Goal: Task Accomplishment & Management: Manage account settings

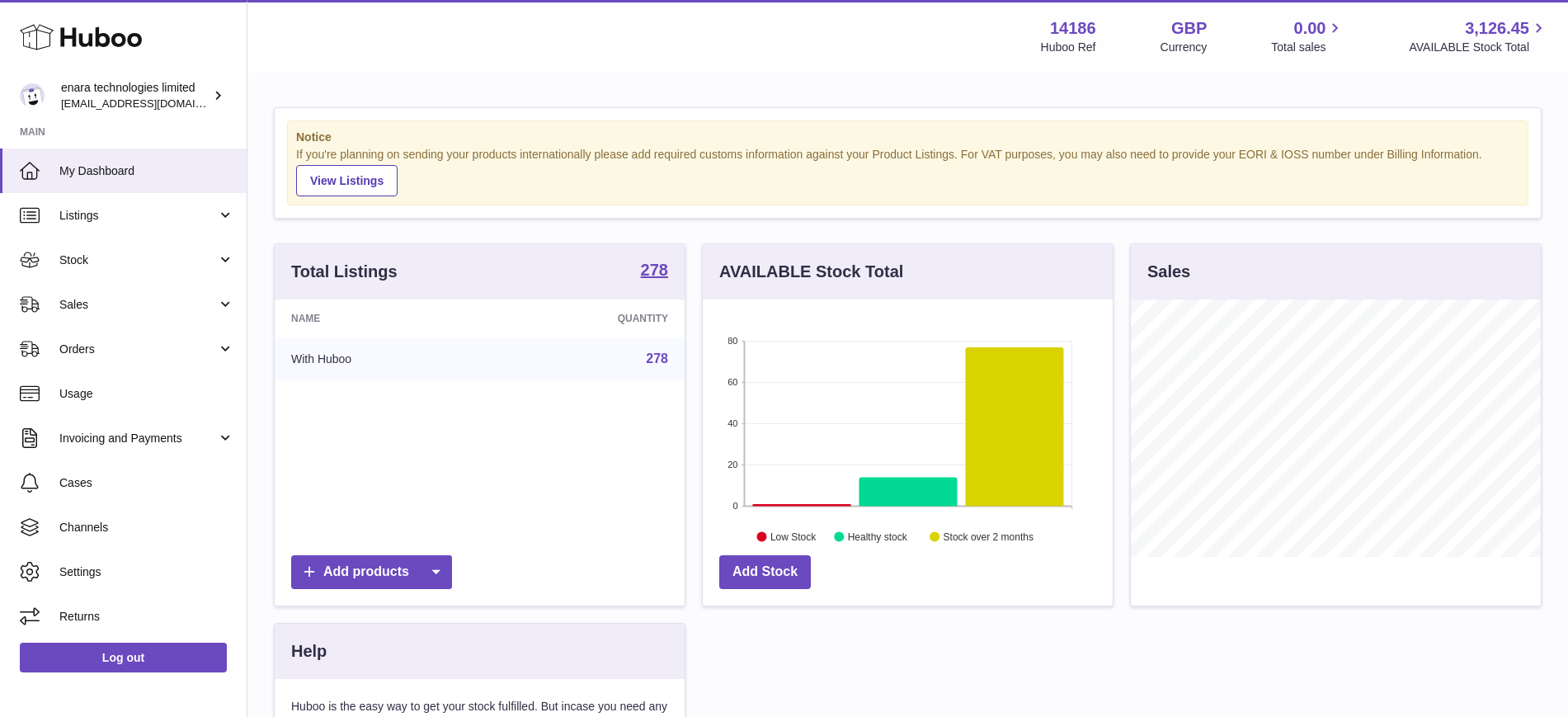
scroll to position [257, 410]
click at [79, 218] on span "Listings" at bounding box center [138, 215] width 157 height 15
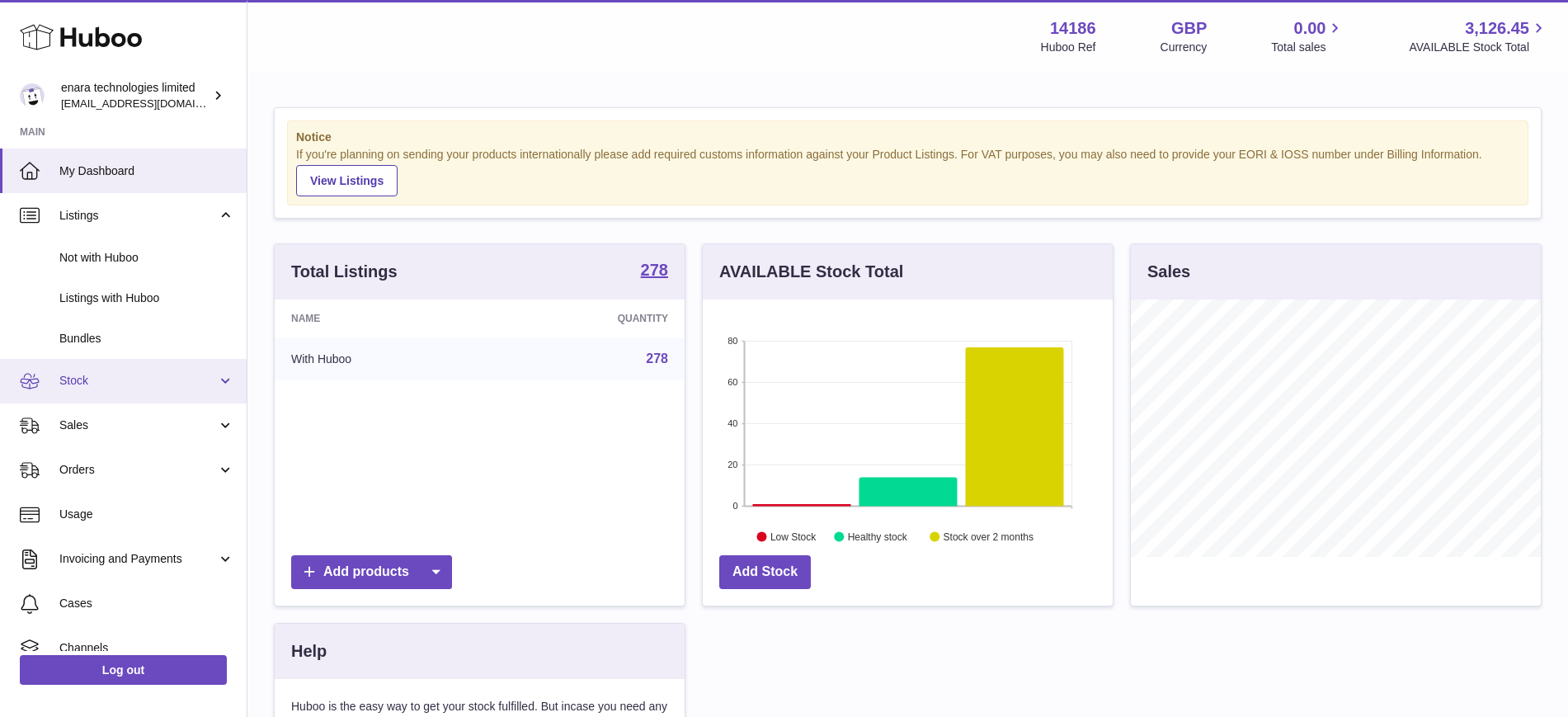
click at [131, 384] on span "Stock" at bounding box center [138, 380] width 157 height 15
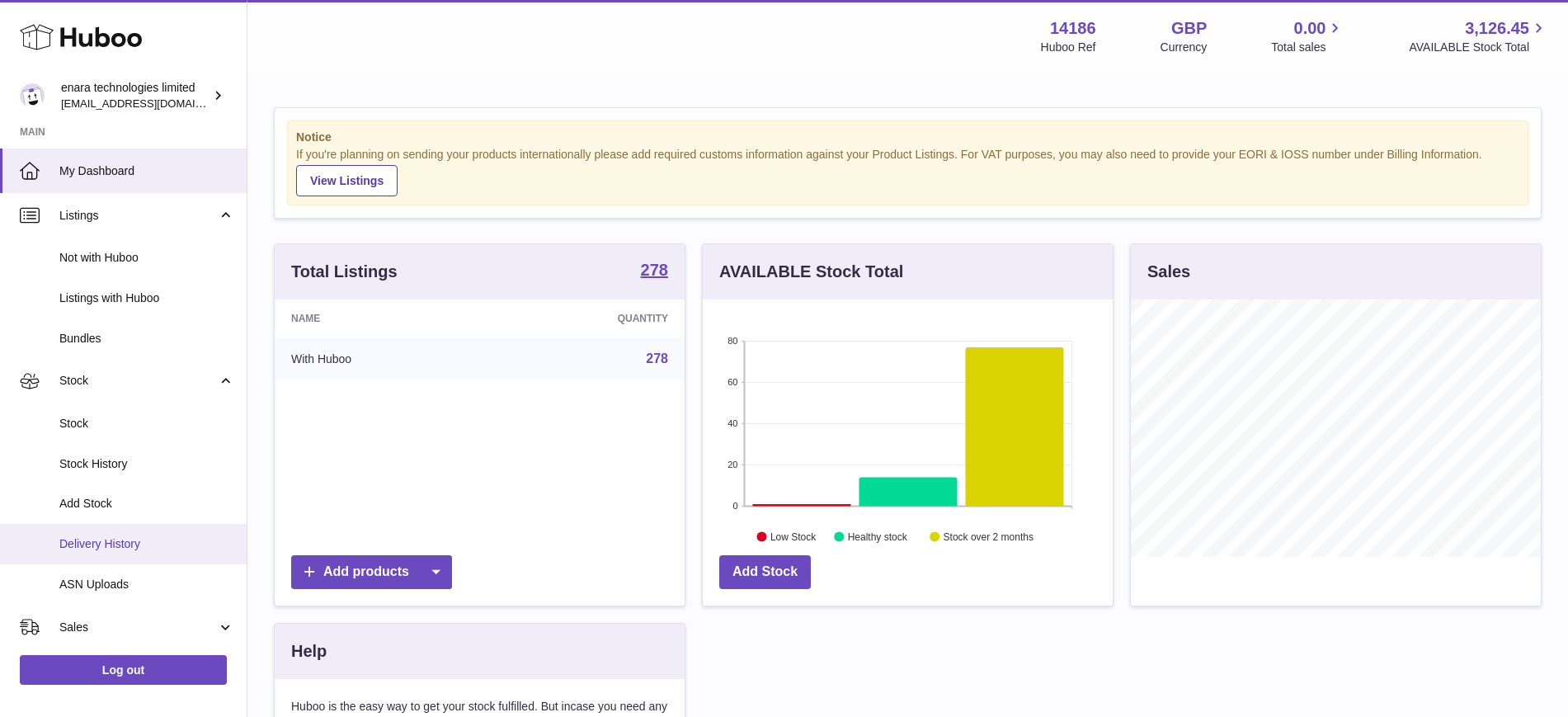
click at [108, 545] on span "Delivery History" at bounding box center [147, 544] width 175 height 15
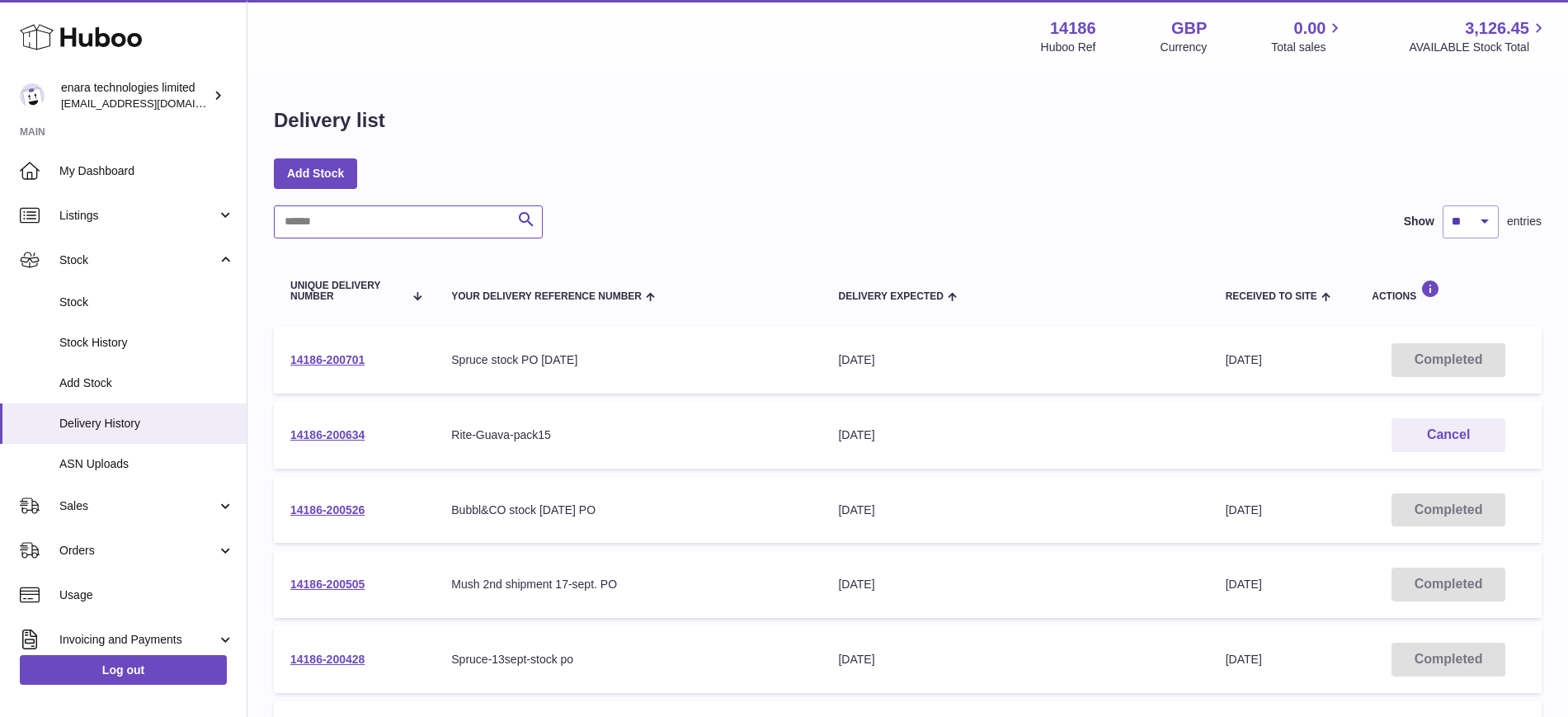
click at [385, 228] on input "text" at bounding box center [408, 221] width 269 height 33
paste input "**********"
type input "**********"
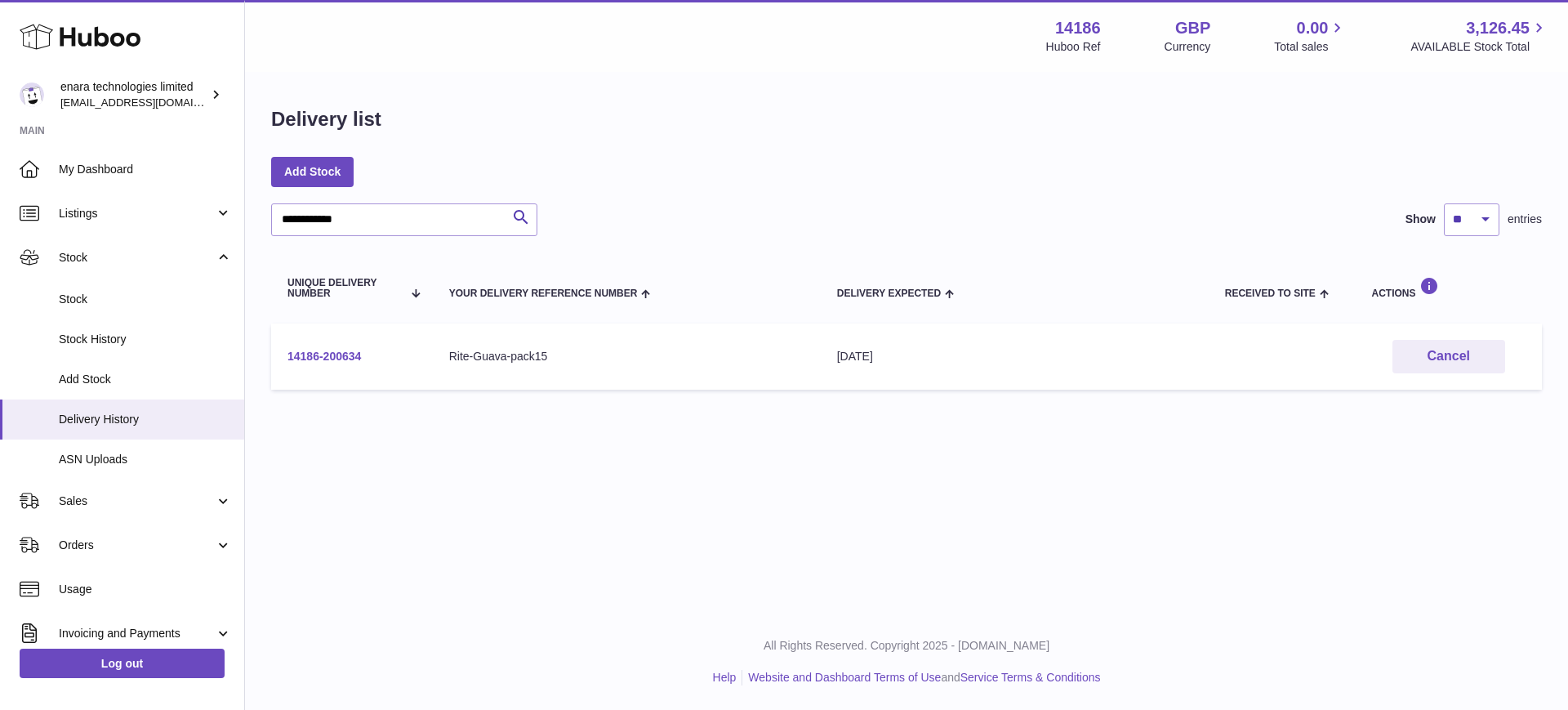
click at [326, 351] on link "14186-200634" at bounding box center [324, 356] width 73 height 13
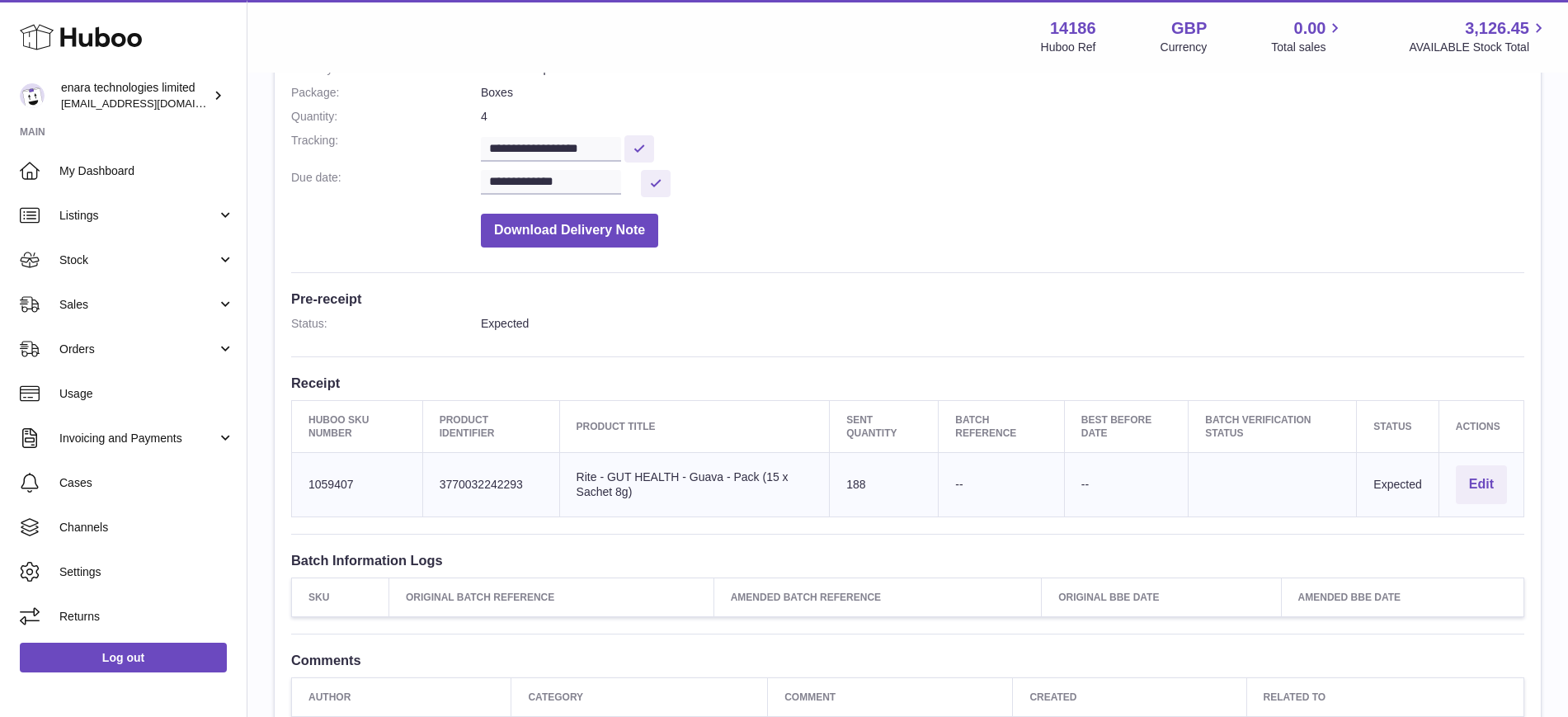
scroll to position [413, 0]
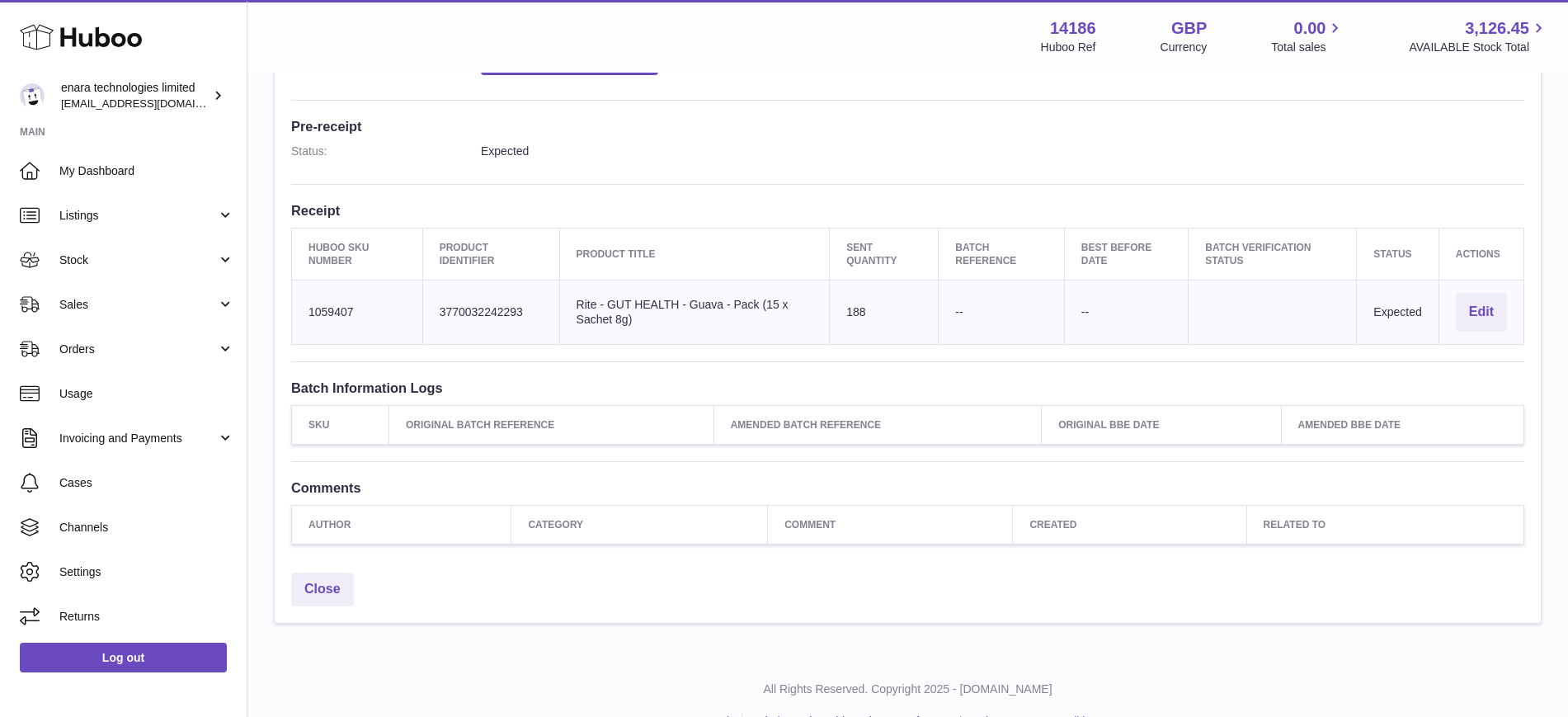
click at [328, 312] on td "Huboo SKU Number 1059407" at bounding box center [357, 312] width 131 height 64
click at [328, 315] on td "Huboo SKU Number 1059407" at bounding box center [357, 312] width 131 height 64
click at [310, 303] on td "Huboo SKU Number 1059407" at bounding box center [357, 312] width 131 height 64
copy td "1059407"
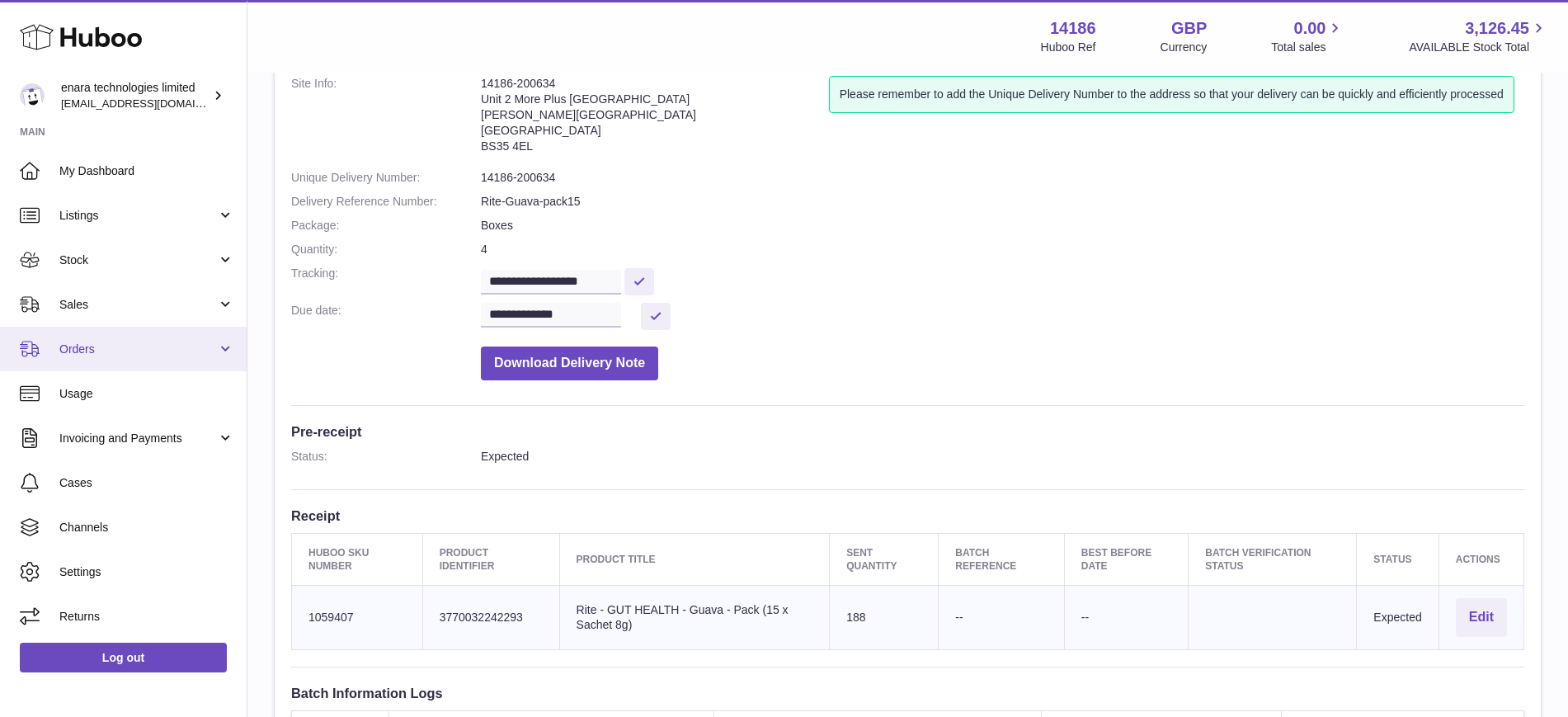
scroll to position [103, 0]
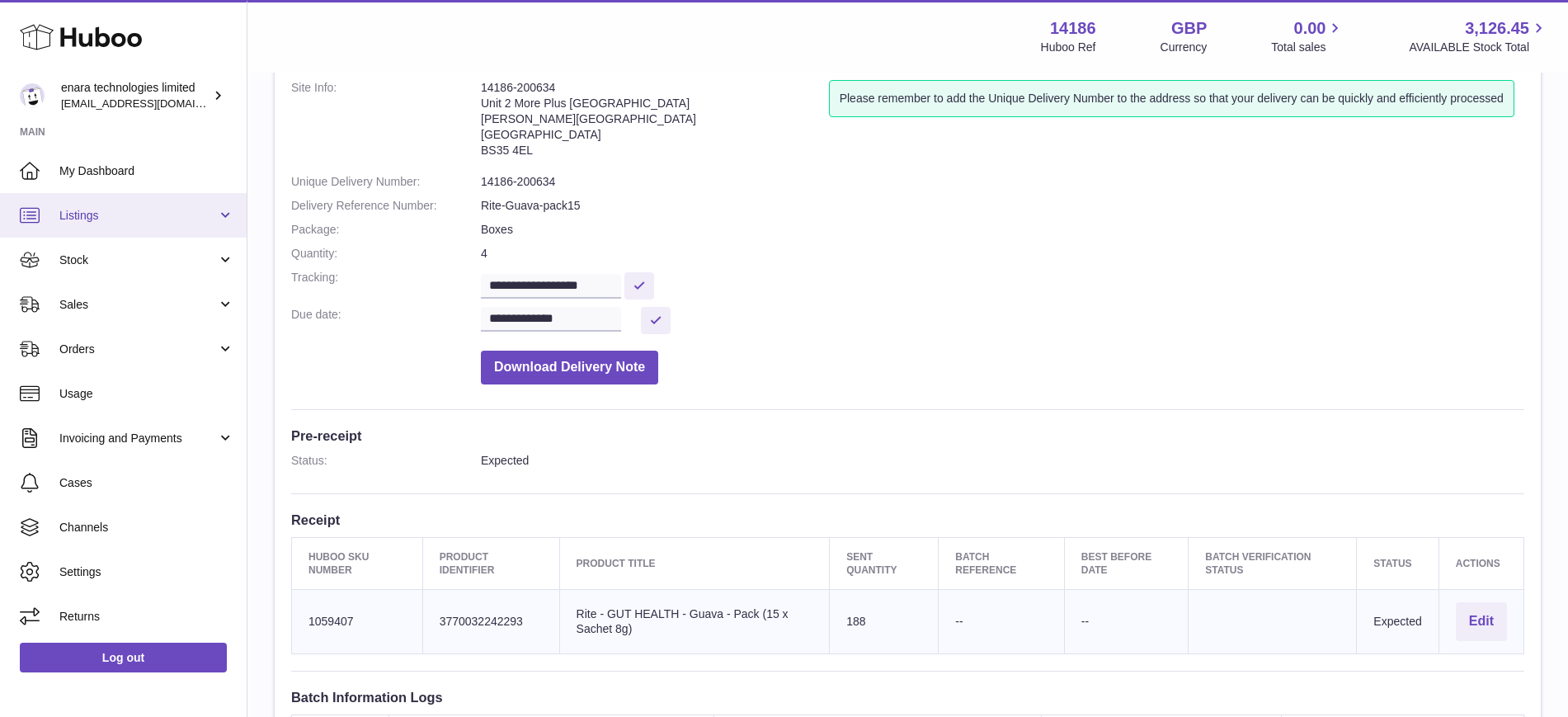
click at [107, 220] on span "Listings" at bounding box center [138, 215] width 157 height 15
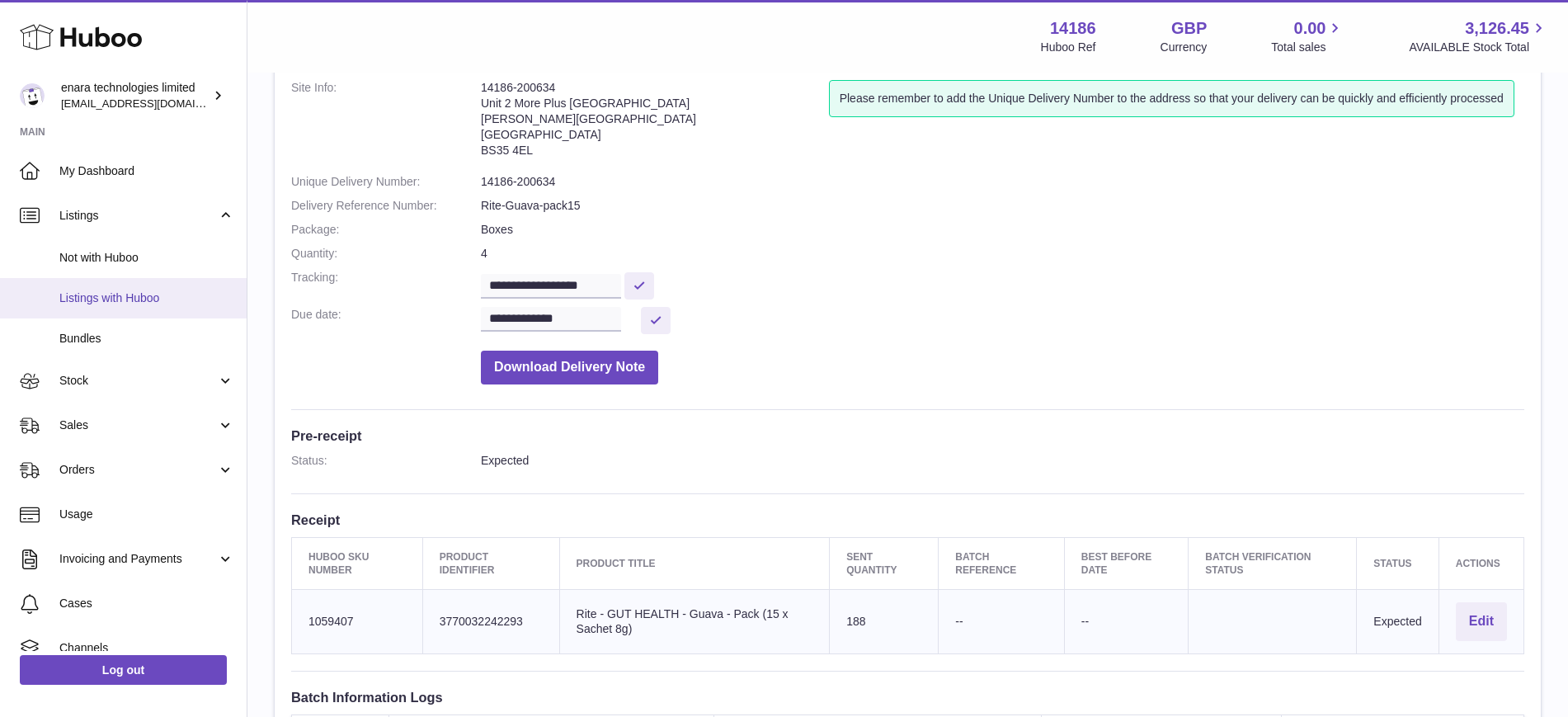
click at [112, 288] on link "Listings with Huboo" at bounding box center [123, 298] width 247 height 41
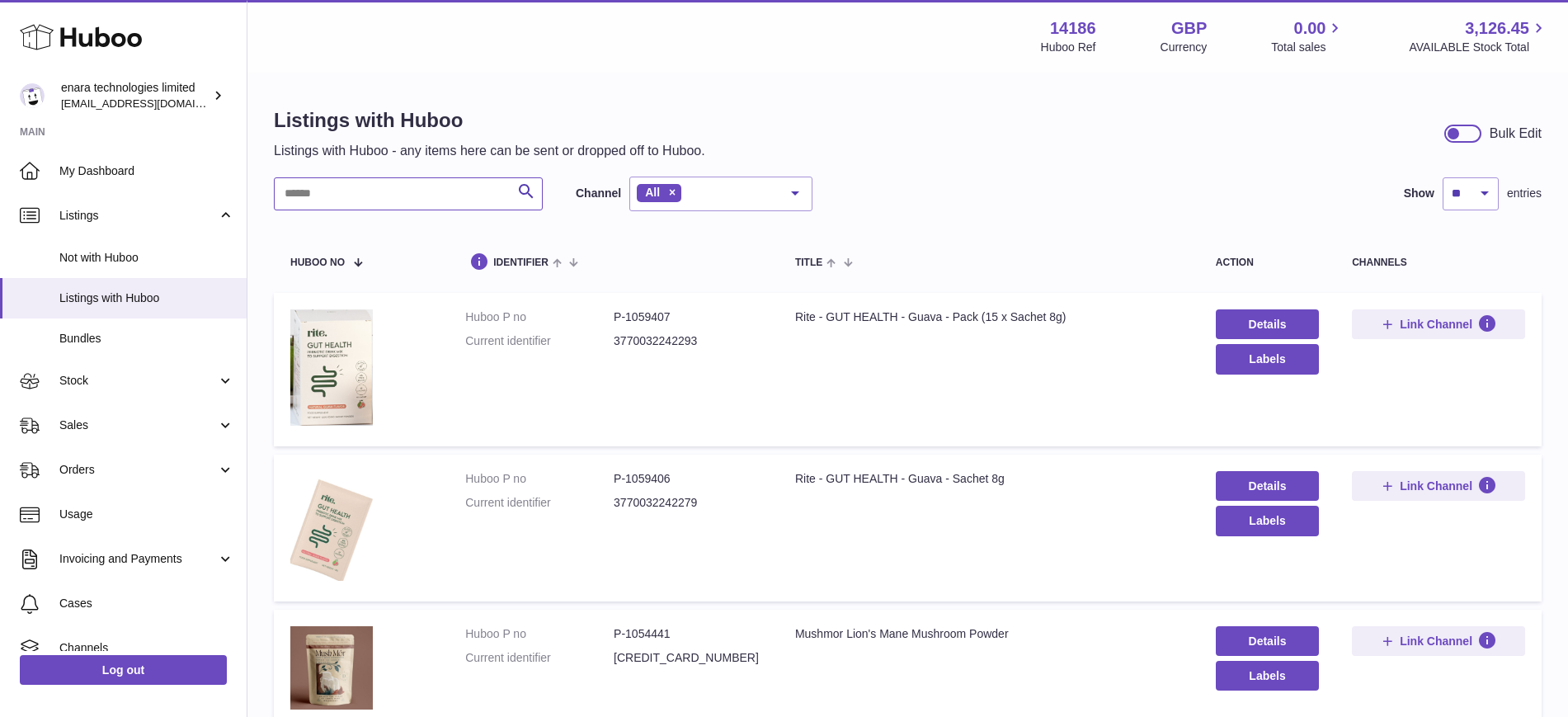
click at [310, 197] on input "text" at bounding box center [408, 193] width 269 height 33
paste input "*******"
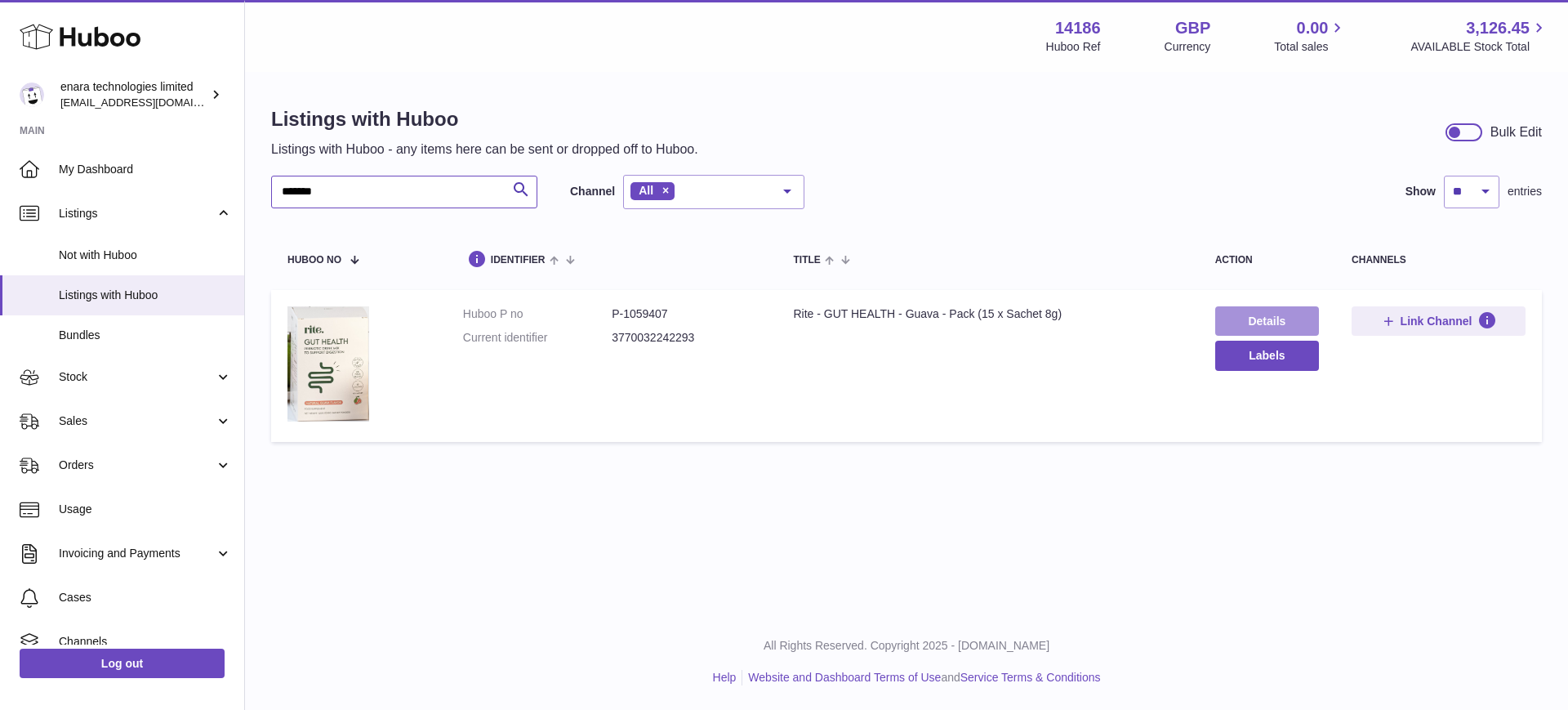
type input "*******"
click at [1259, 318] on link "Details" at bounding box center [1267, 320] width 104 height 30
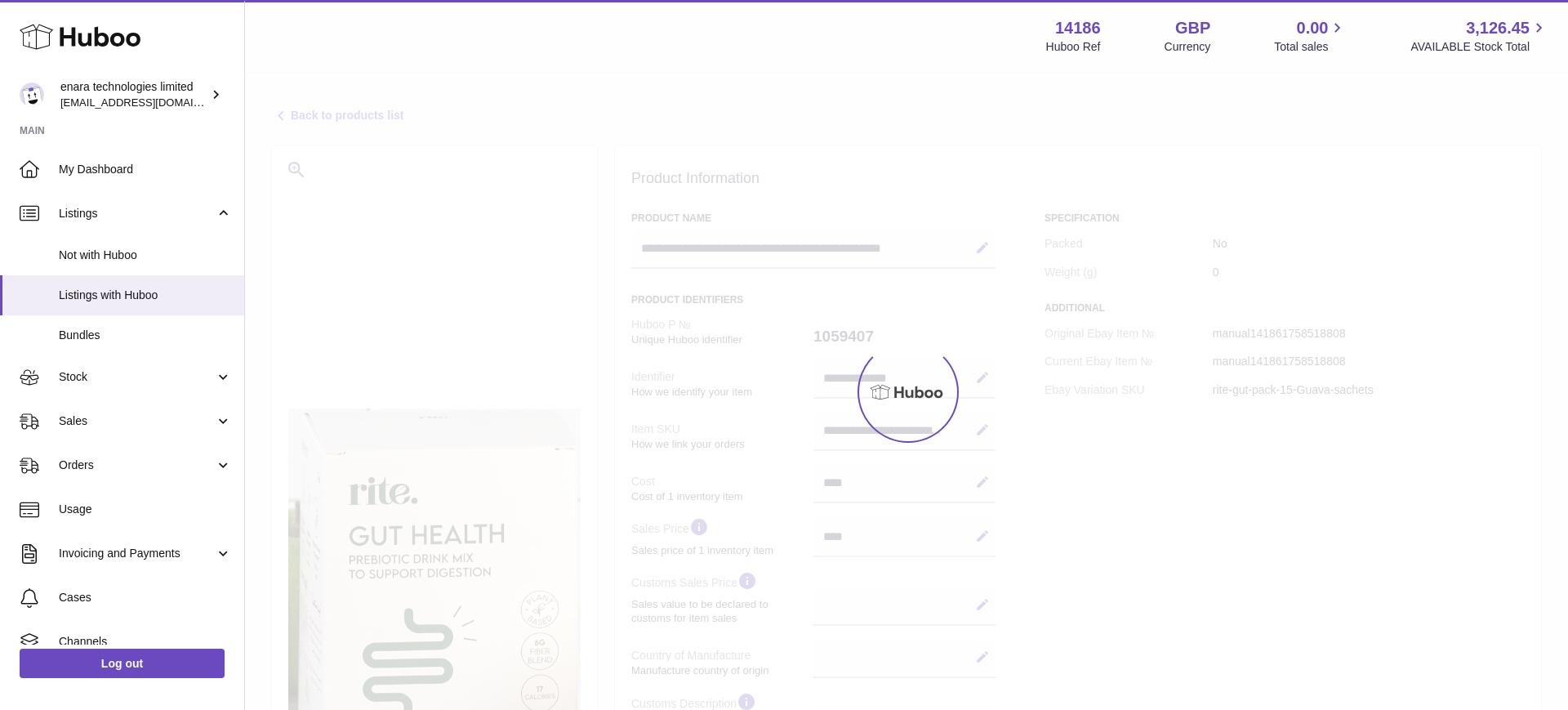
select select
select select "****"
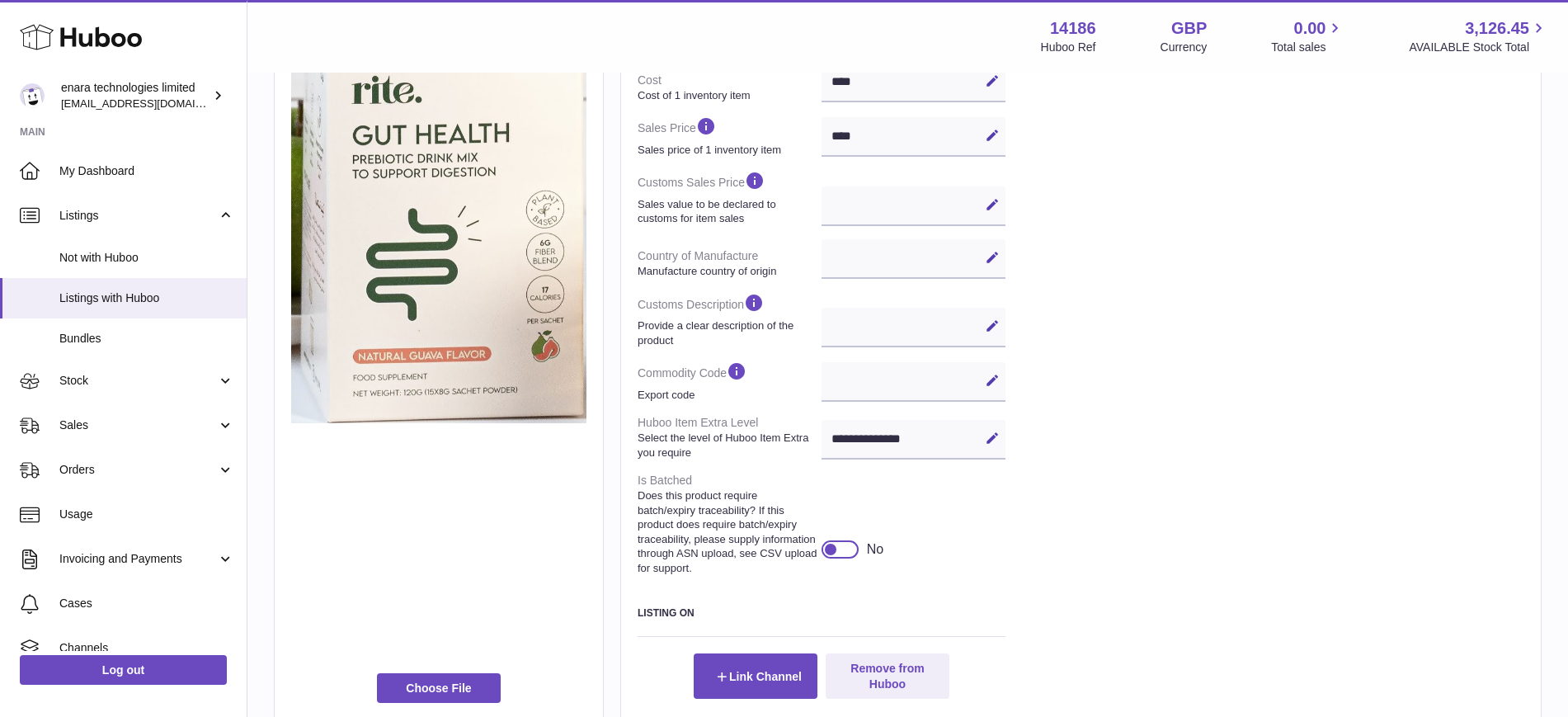
scroll to position [413, 0]
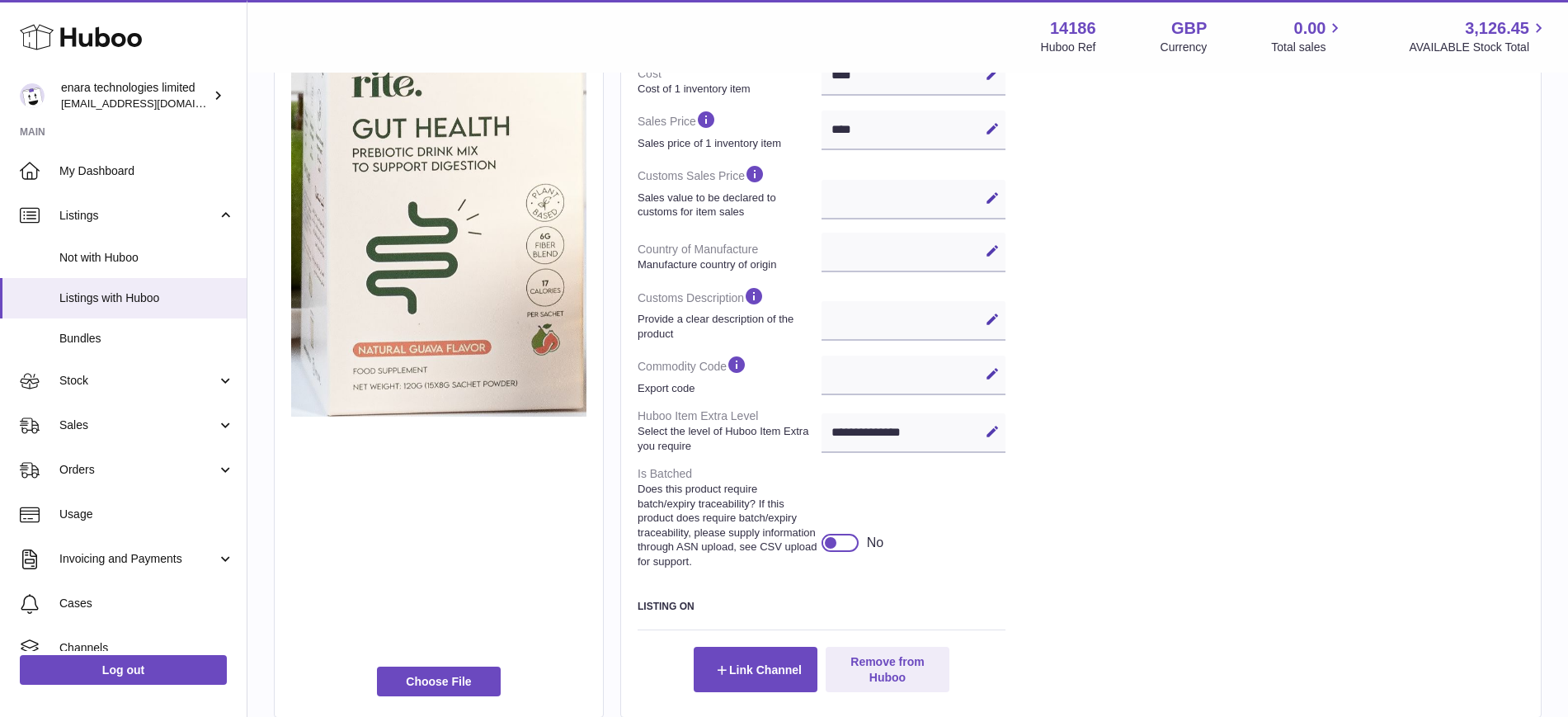
click at [843, 552] on div at bounding box center [840, 543] width 37 height 18
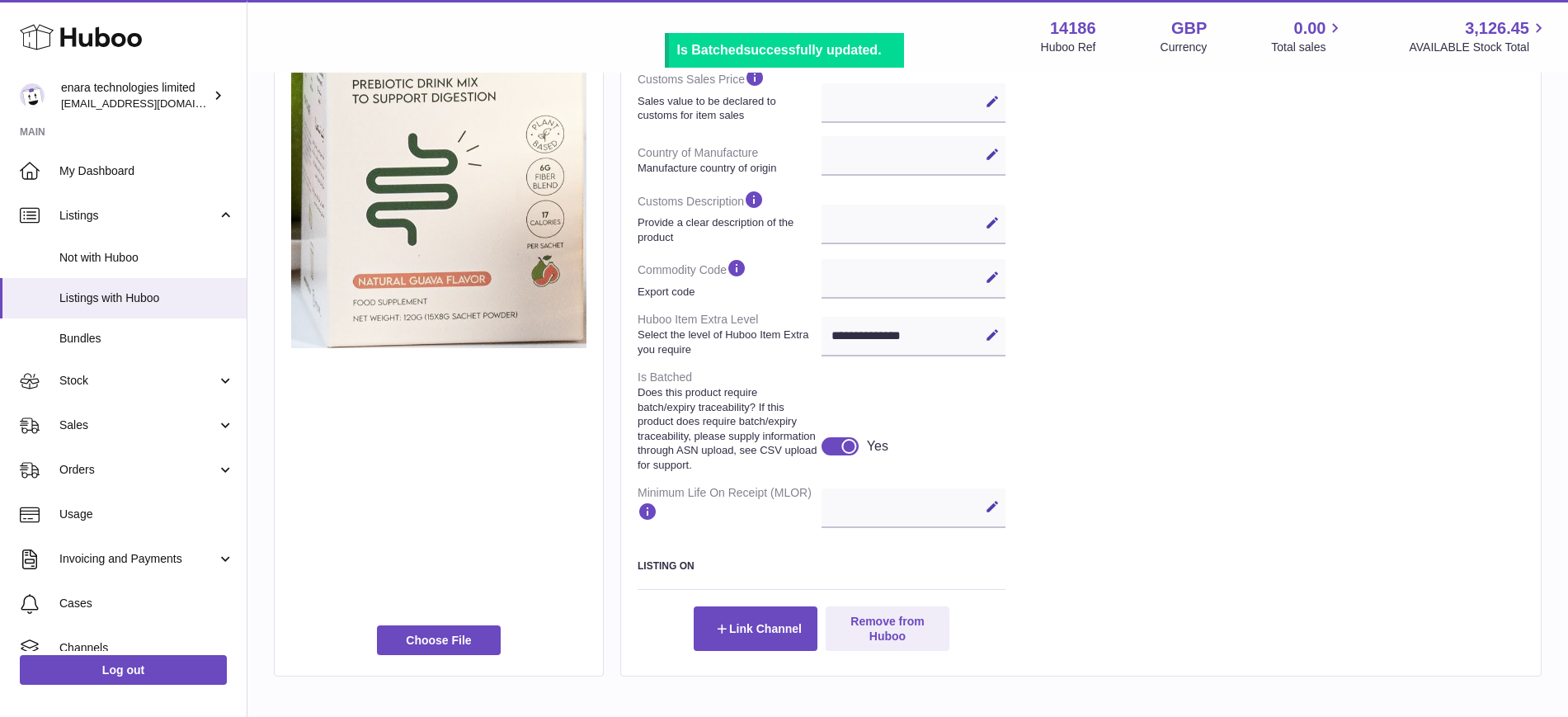
scroll to position [613, 0]
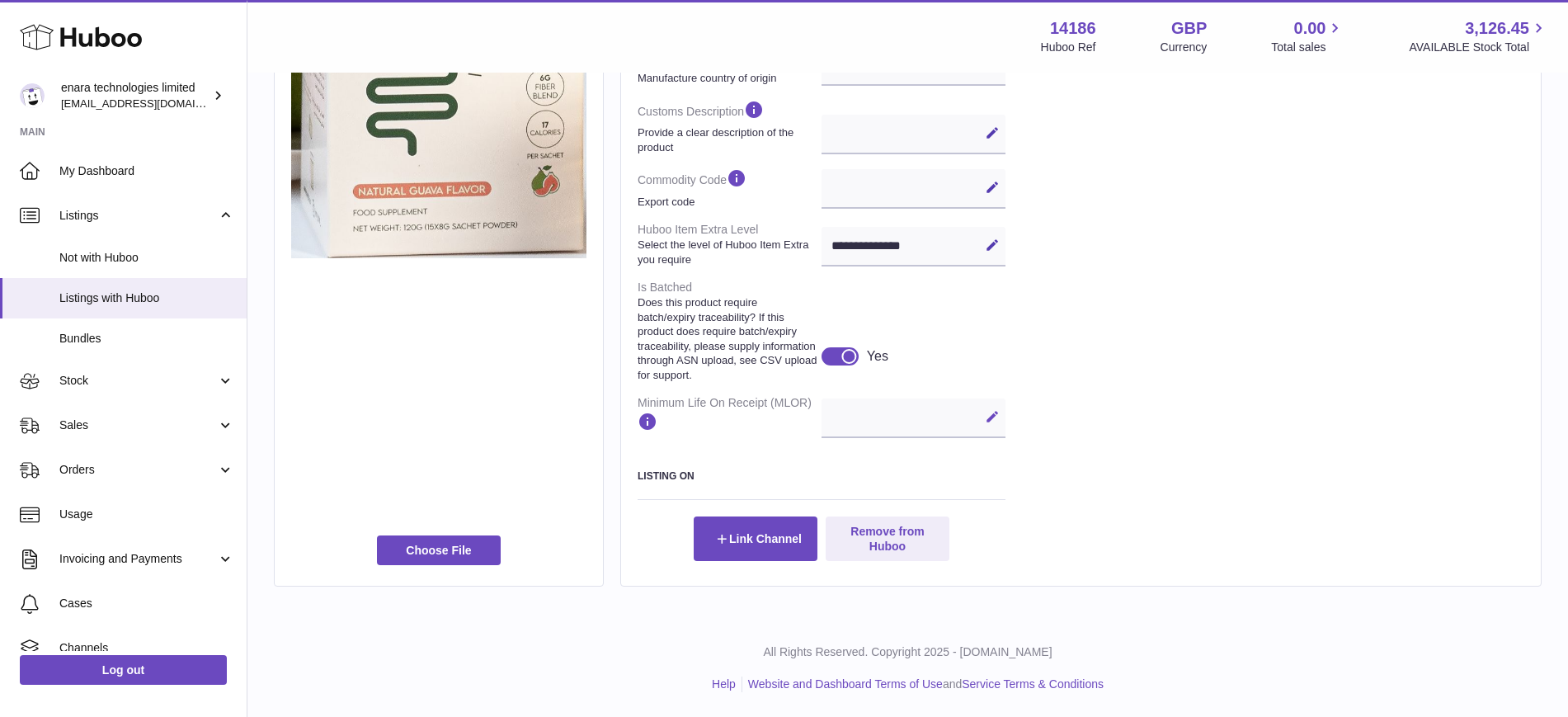
drag, startPoint x: 713, startPoint y: 594, endPoint x: 973, endPoint y: 228, distance: 448.9
drag, startPoint x: 973, startPoint y: 228, endPoint x: 1115, endPoint y: 348, distance: 185.9
click at [708, 295] on strong "Does this product require batch/expiry traceability? If this product does requi…" at bounding box center [727, 339] width 180 height 87
click at [108, 294] on span "Listings with Huboo" at bounding box center [147, 297] width 175 height 15
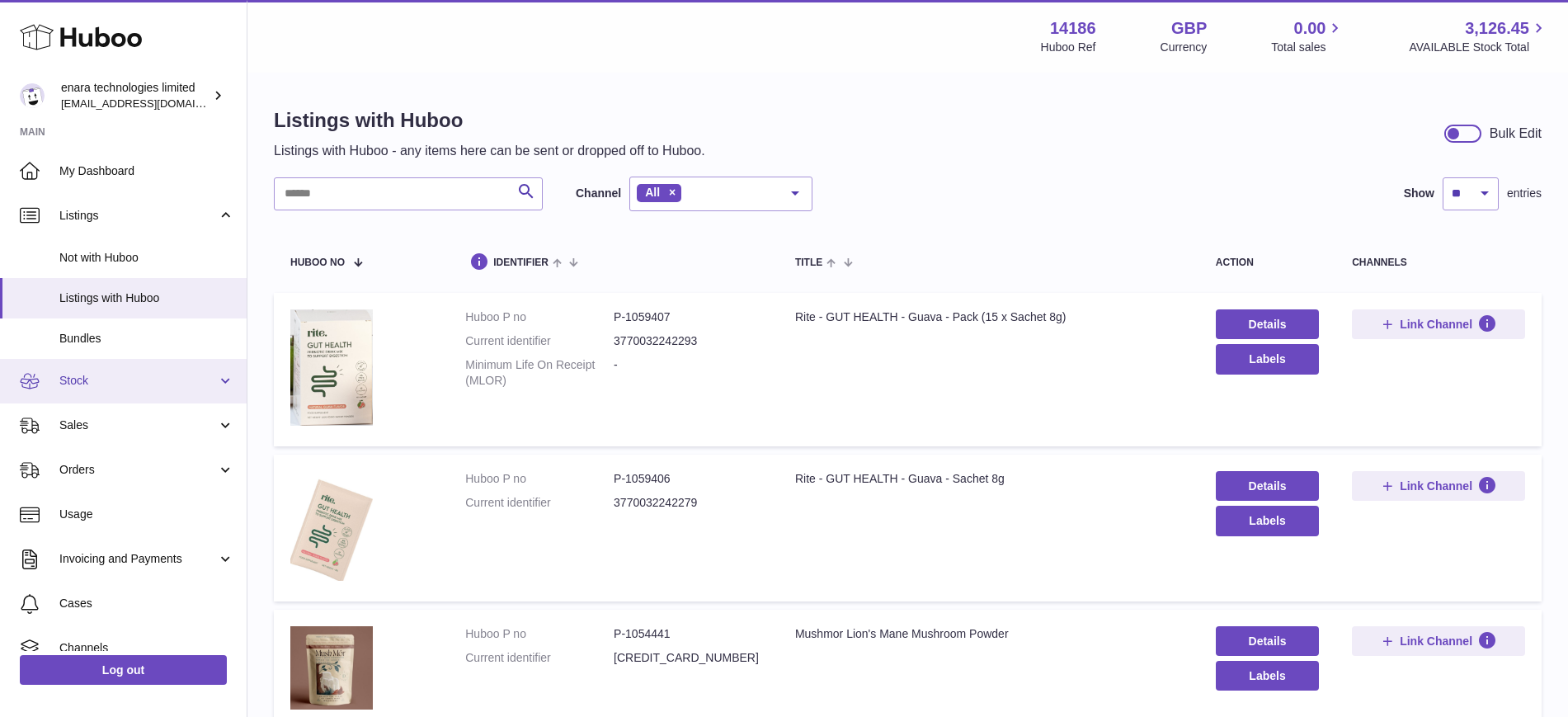
click at [97, 385] on span "Stock" at bounding box center [138, 380] width 157 height 15
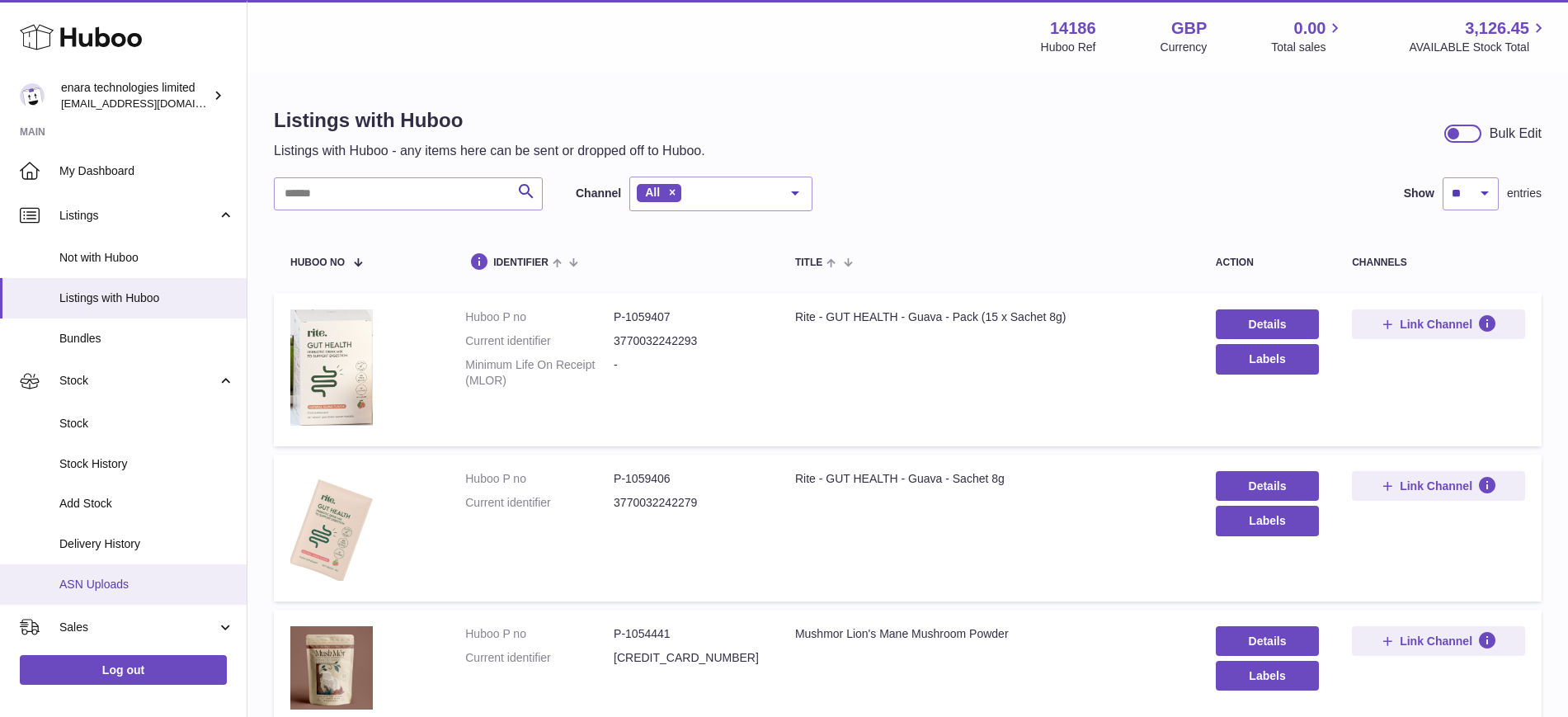
scroll to position [103, 0]
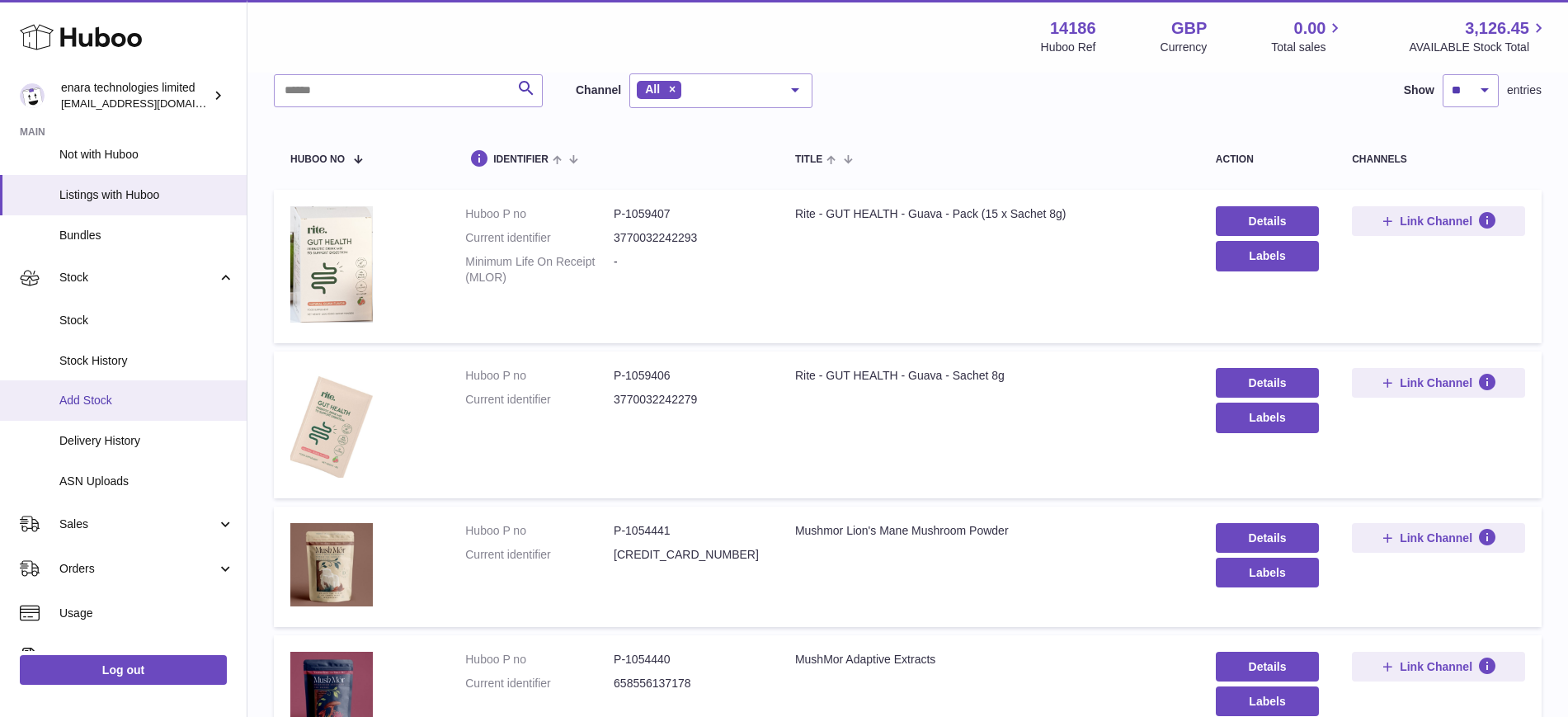
click at [117, 402] on span "Add Stock" at bounding box center [147, 400] width 175 height 15
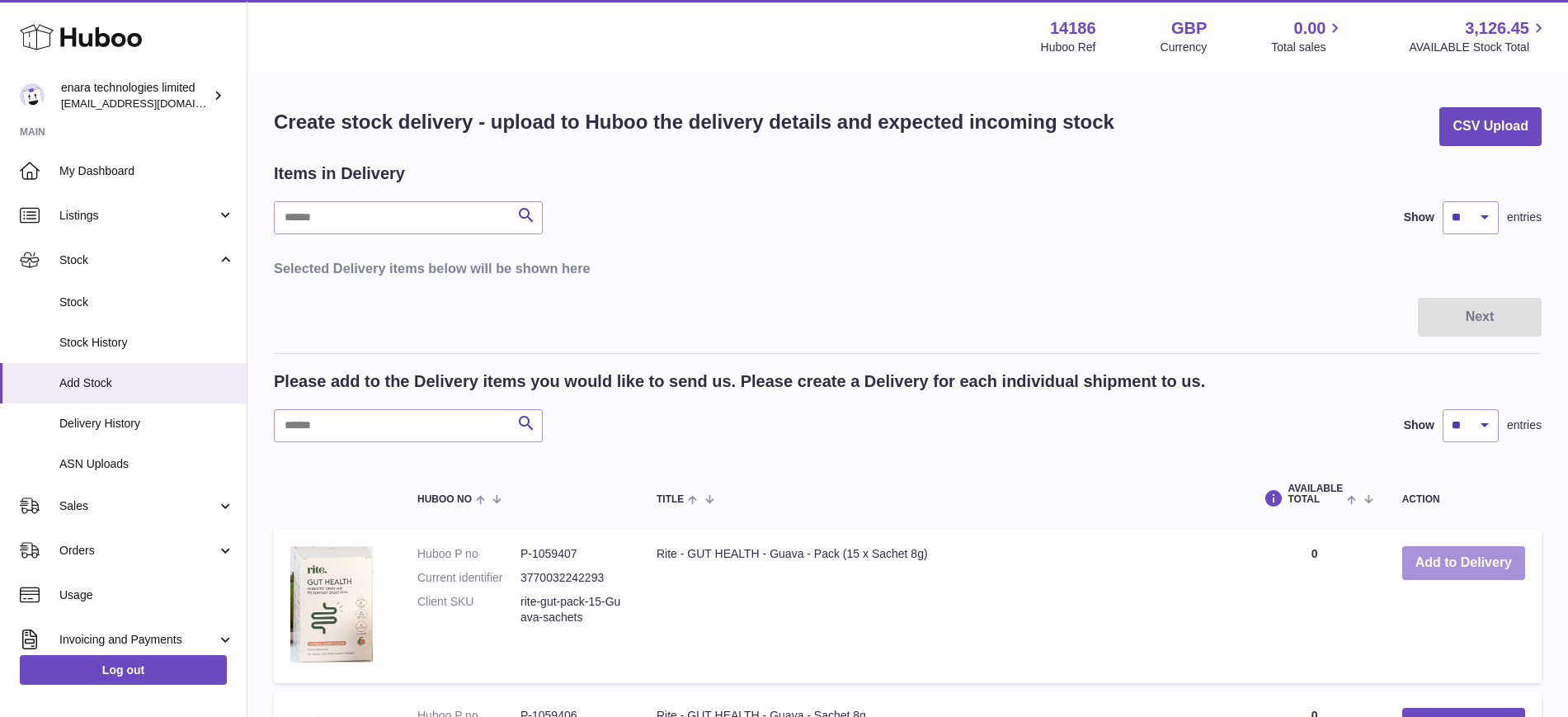
click at [1441, 558] on button "Add to Delivery" at bounding box center [1464, 563] width 123 height 33
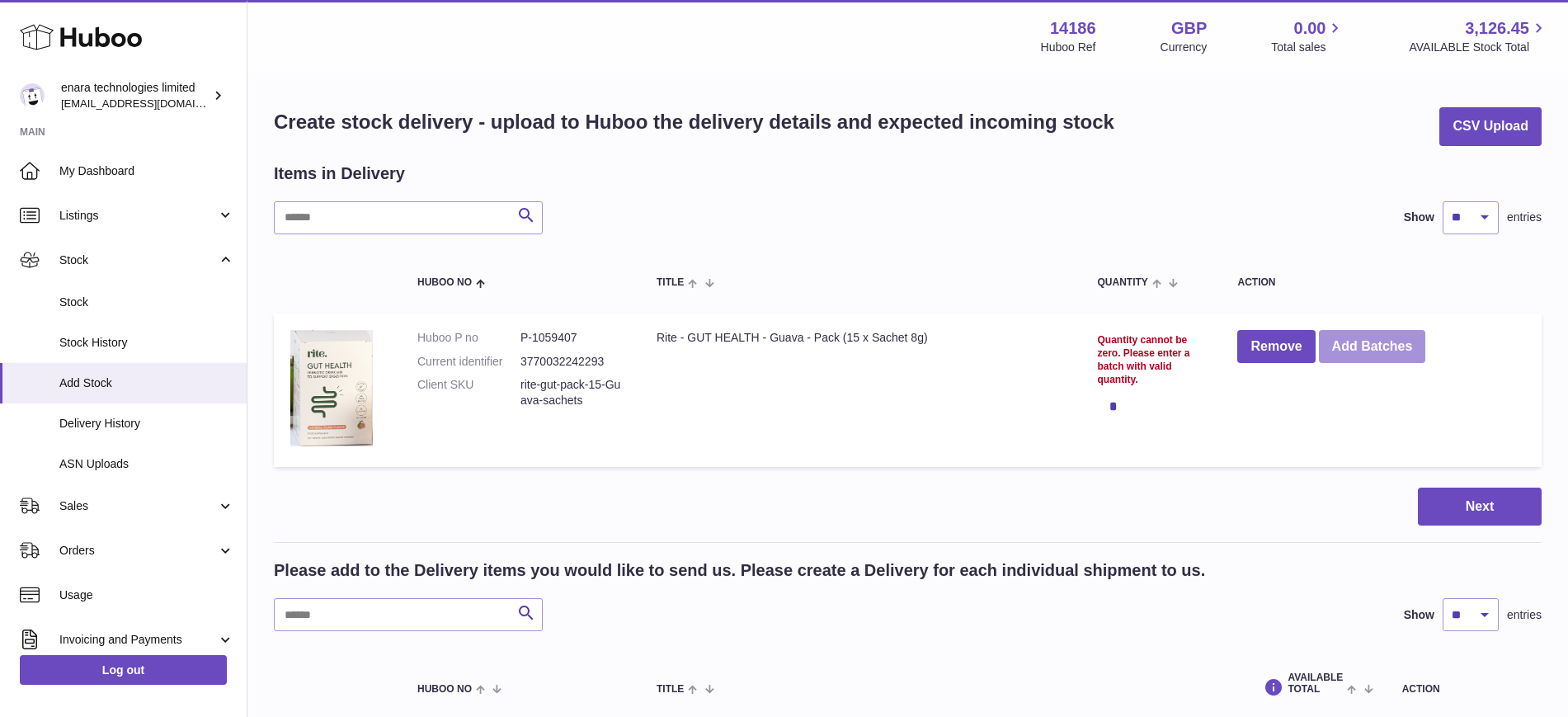
click at [1370, 354] on button "Add Batches" at bounding box center [1372, 346] width 107 height 33
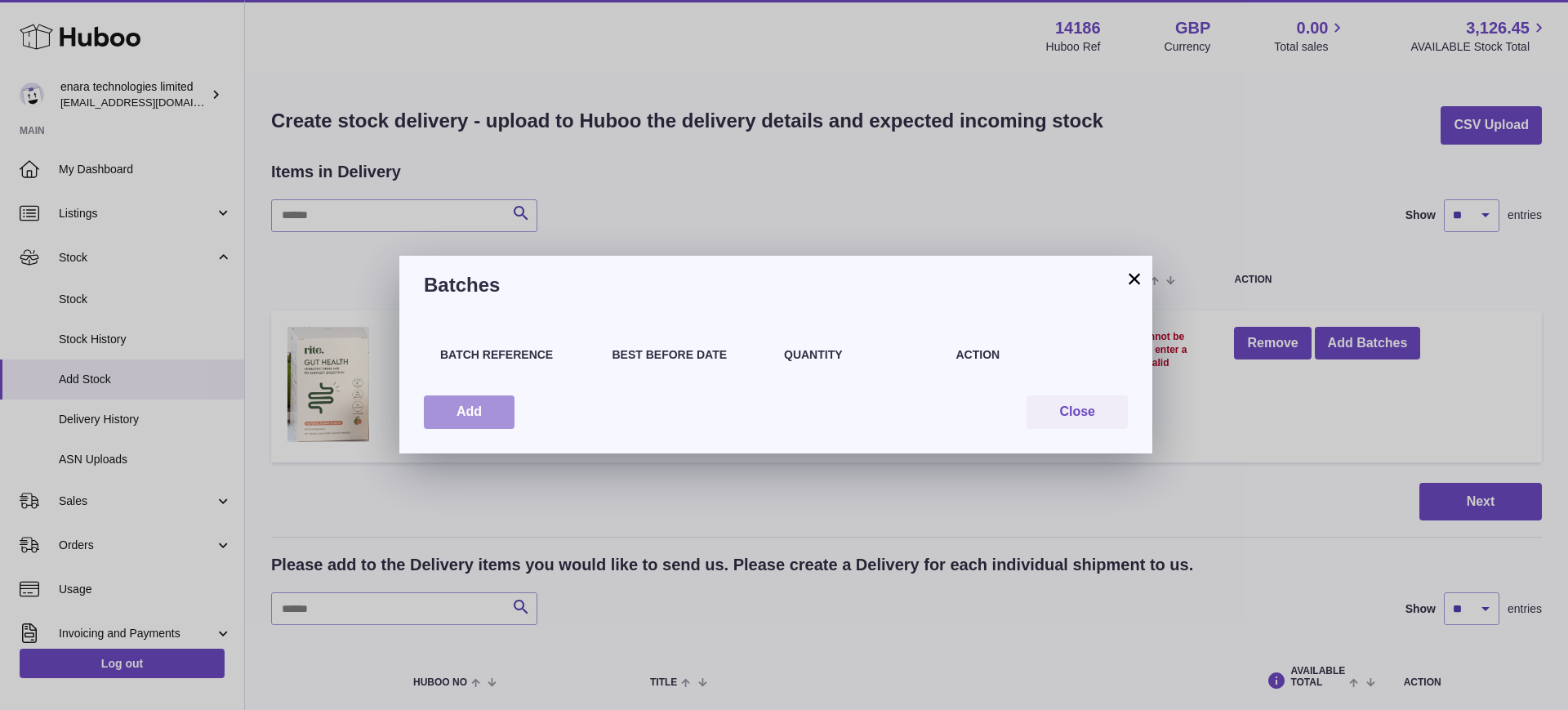
click at [488, 411] on button "Add" at bounding box center [469, 411] width 90 height 33
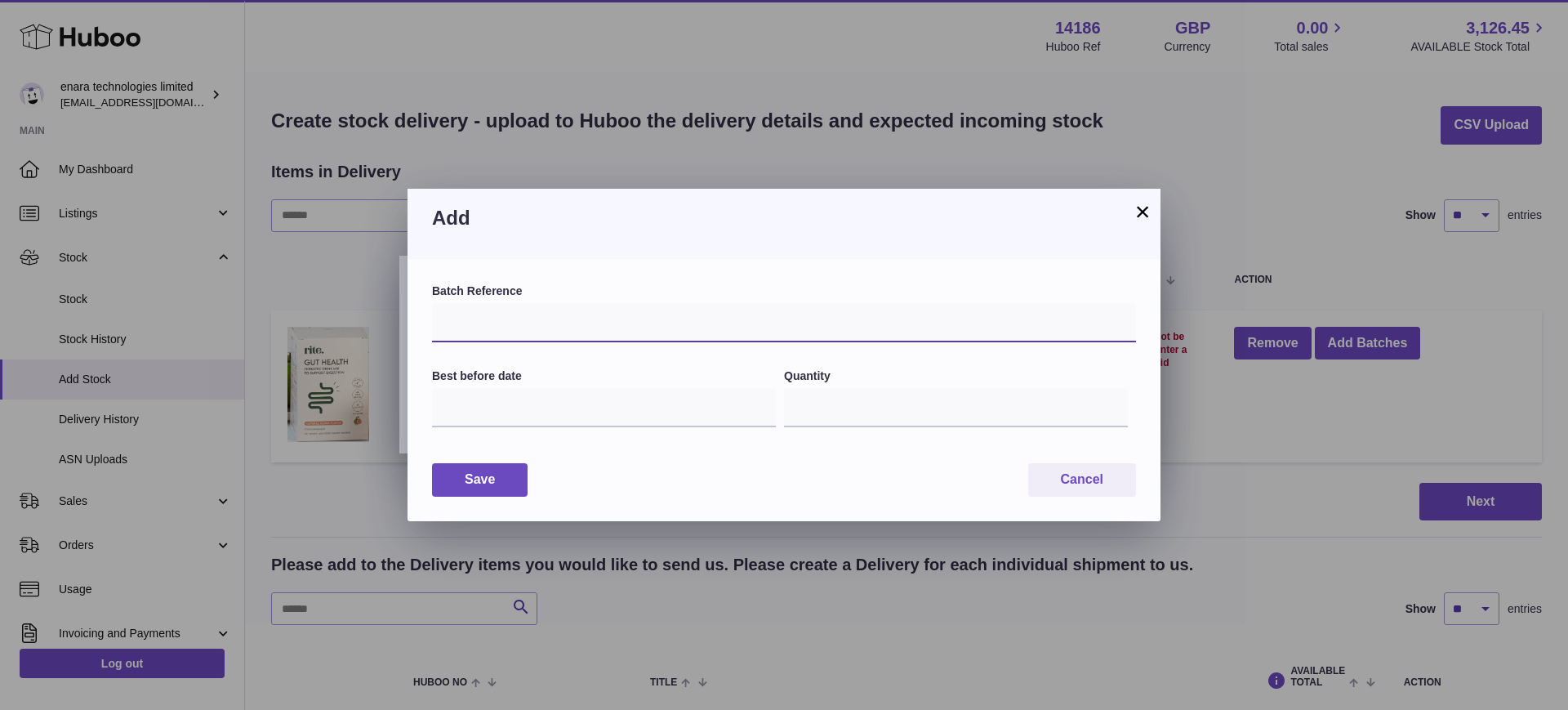
click at [607, 330] on input "text" at bounding box center [784, 323] width 704 height 39
click at [517, 333] on input "text" at bounding box center [784, 323] width 704 height 39
click at [476, 409] on input "text" at bounding box center [604, 408] width 343 height 39
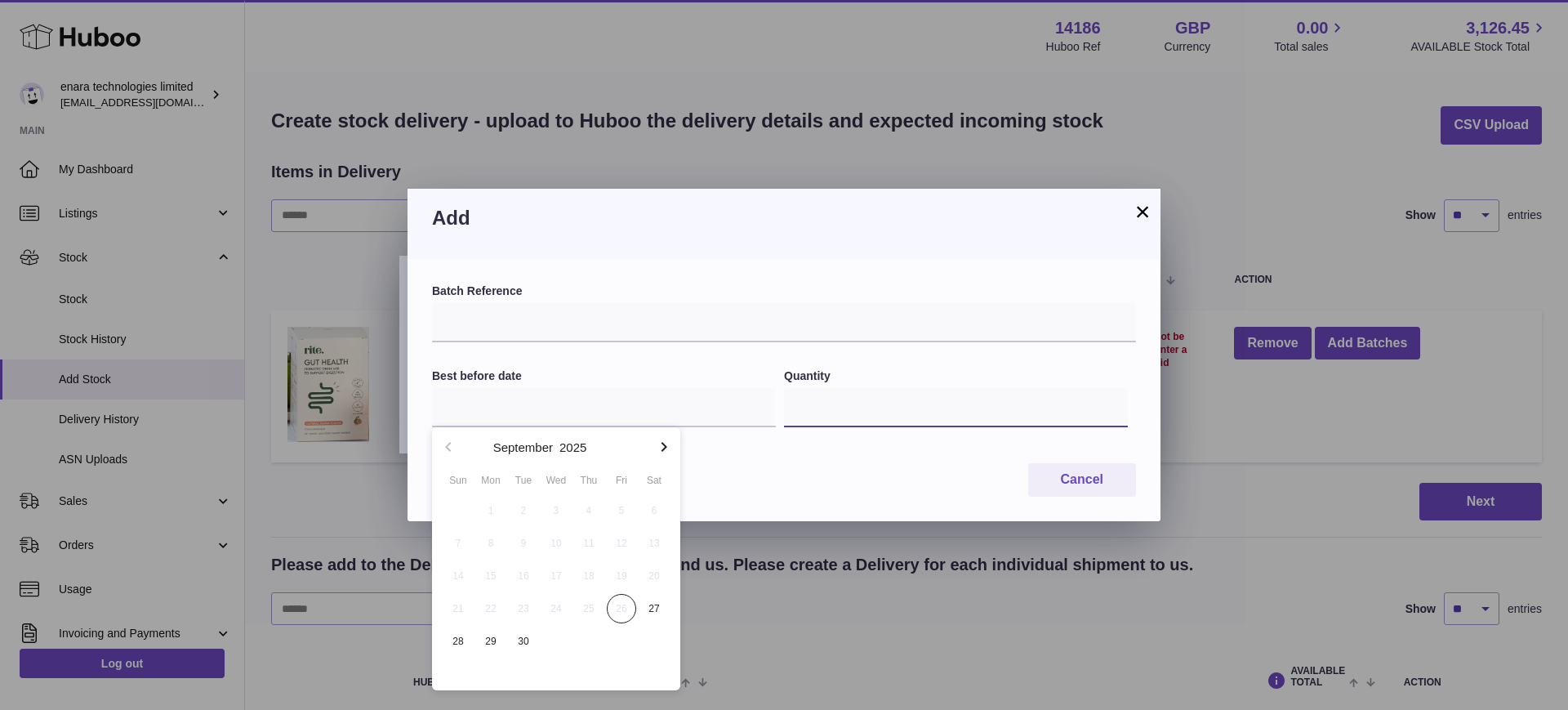
click at [877, 416] on input "*" at bounding box center [956, 408] width 343 height 39
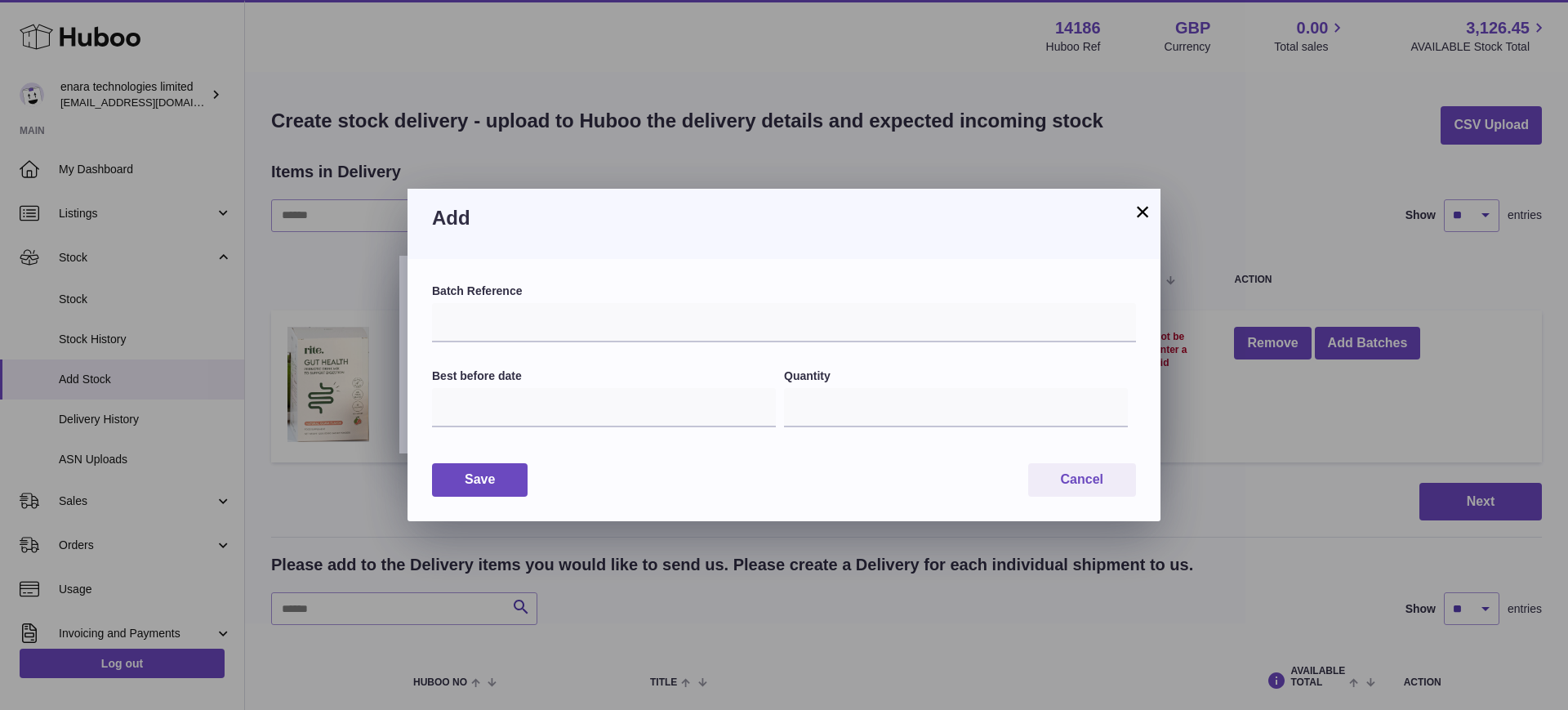
drag, startPoint x: 1144, startPoint y: 207, endPoint x: 826, endPoint y: 254, distance: 321.5
click at [826, 254] on div "× Add Batch Reference Best before date Quantity * Save Cancel" at bounding box center [784, 355] width 753 height 333
drag, startPoint x: 1146, startPoint y: 212, endPoint x: 1085, endPoint y: 211, distance: 61.0
click at [1146, 213] on button "×" at bounding box center [1143, 212] width 20 height 20
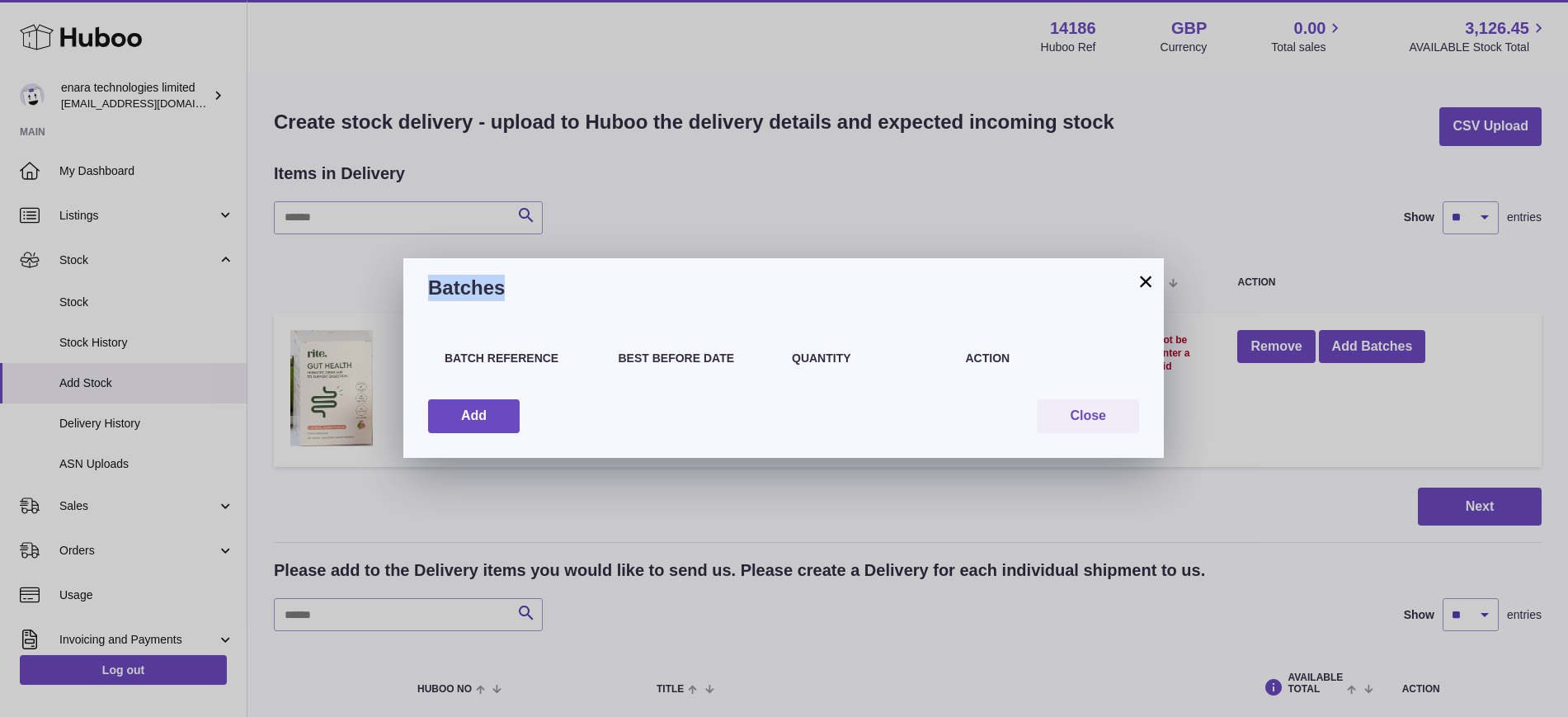
drag, startPoint x: 1161, startPoint y: 275, endPoint x: 1147, endPoint y: 279, distance: 14.6
click at [1148, 278] on div "× Batches Batch Reference Best Before Date Quantity Action Add Close" at bounding box center [784, 358] width 761 height 200
click at [1147, 279] on button "×" at bounding box center [1146, 281] width 20 height 20
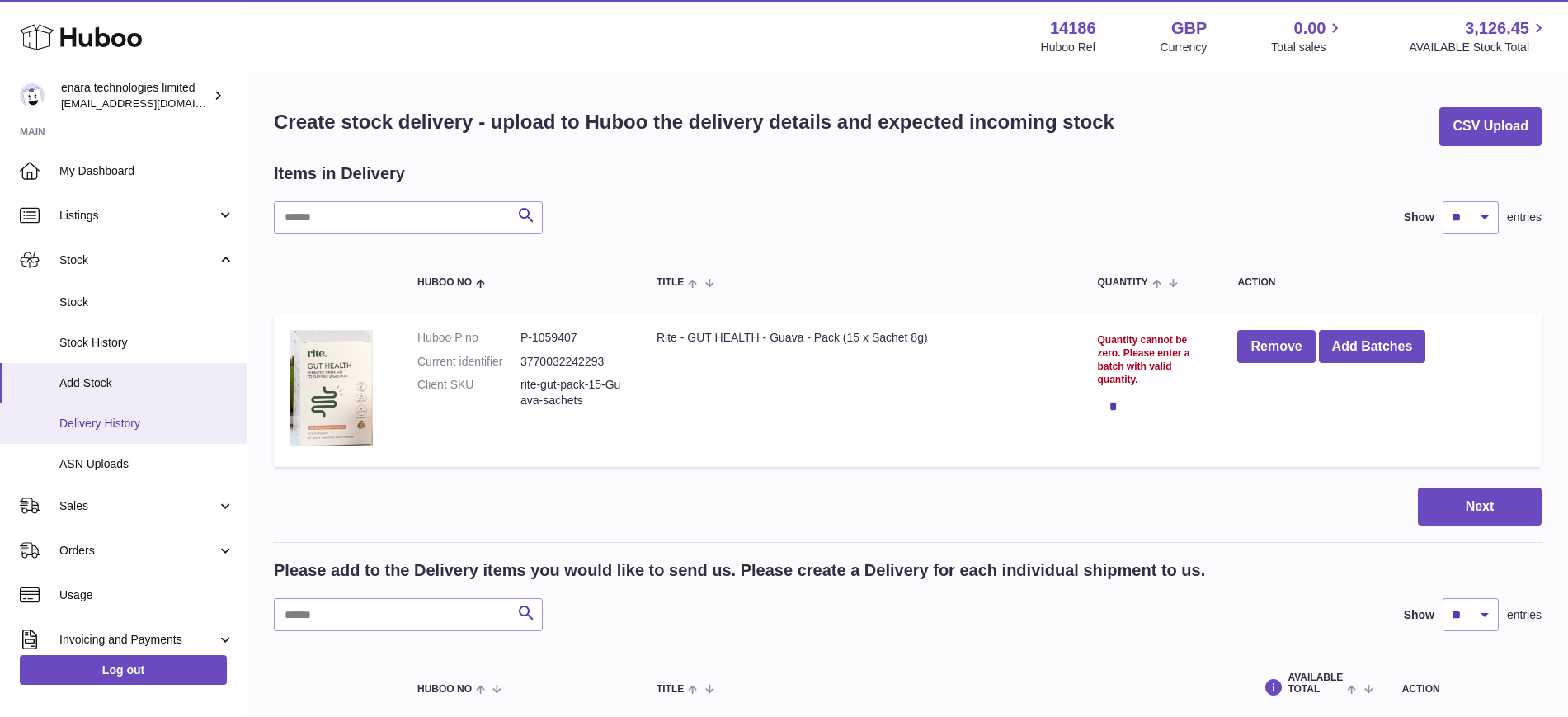
click at [127, 422] on span "Delivery History" at bounding box center [147, 423] width 175 height 15
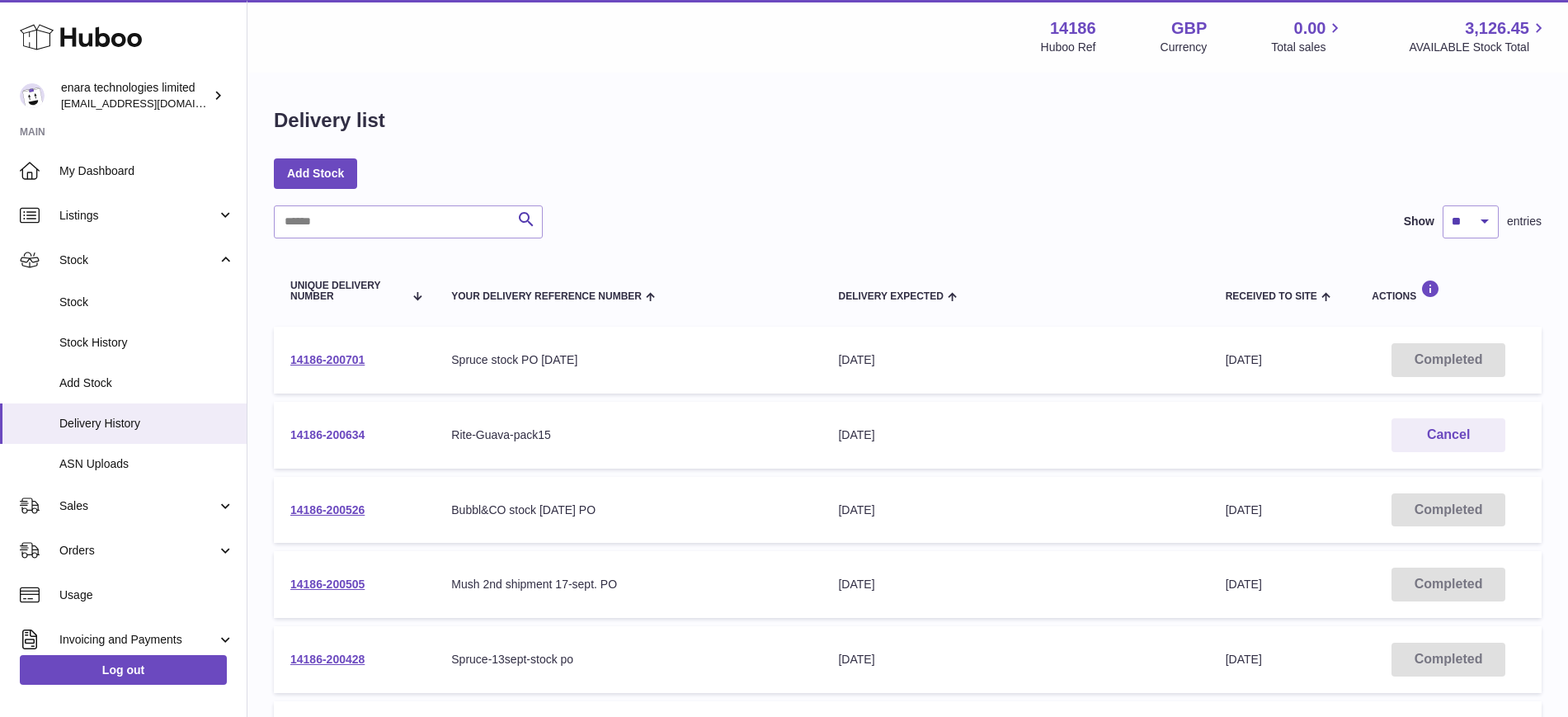
click at [324, 433] on link "14186-200634" at bounding box center [327, 434] width 74 height 14
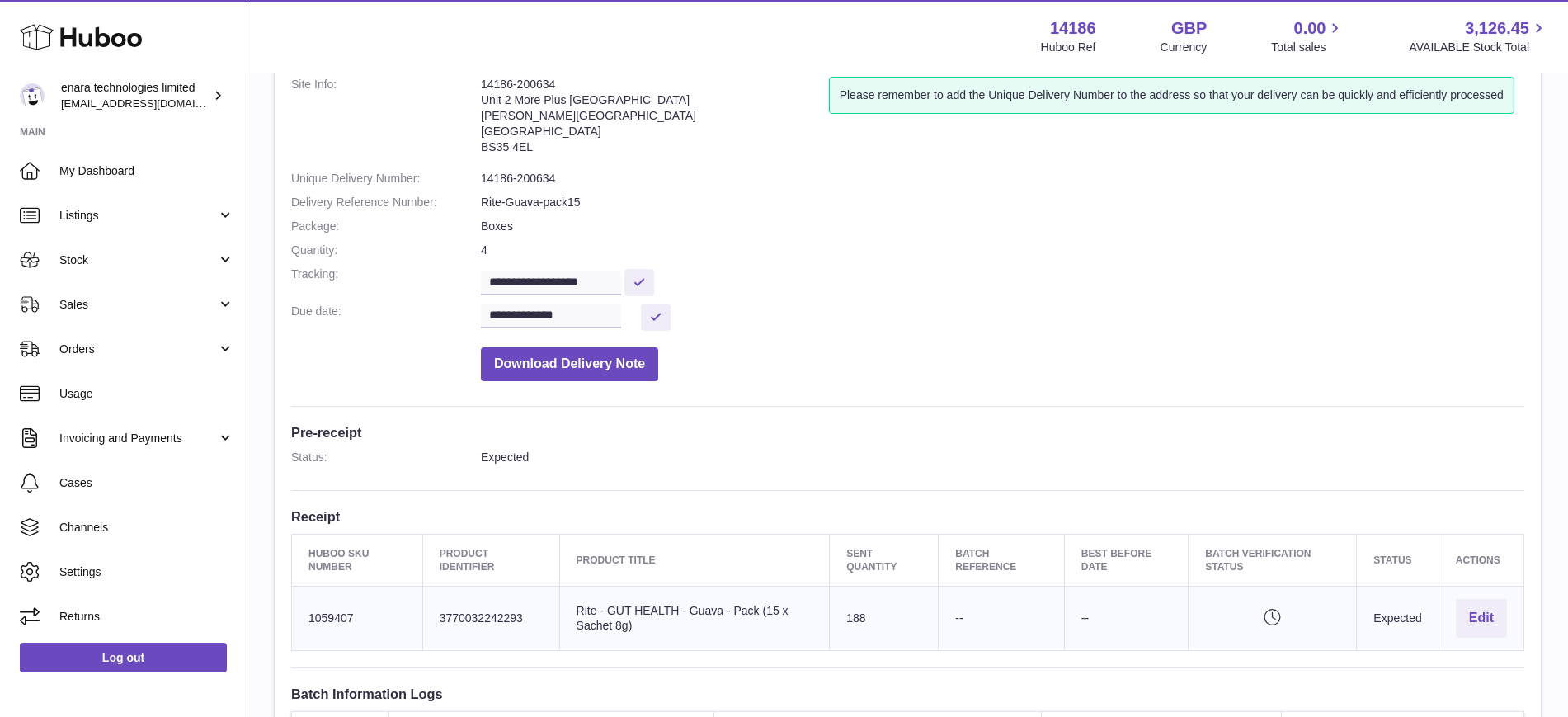
scroll to position [103, 0]
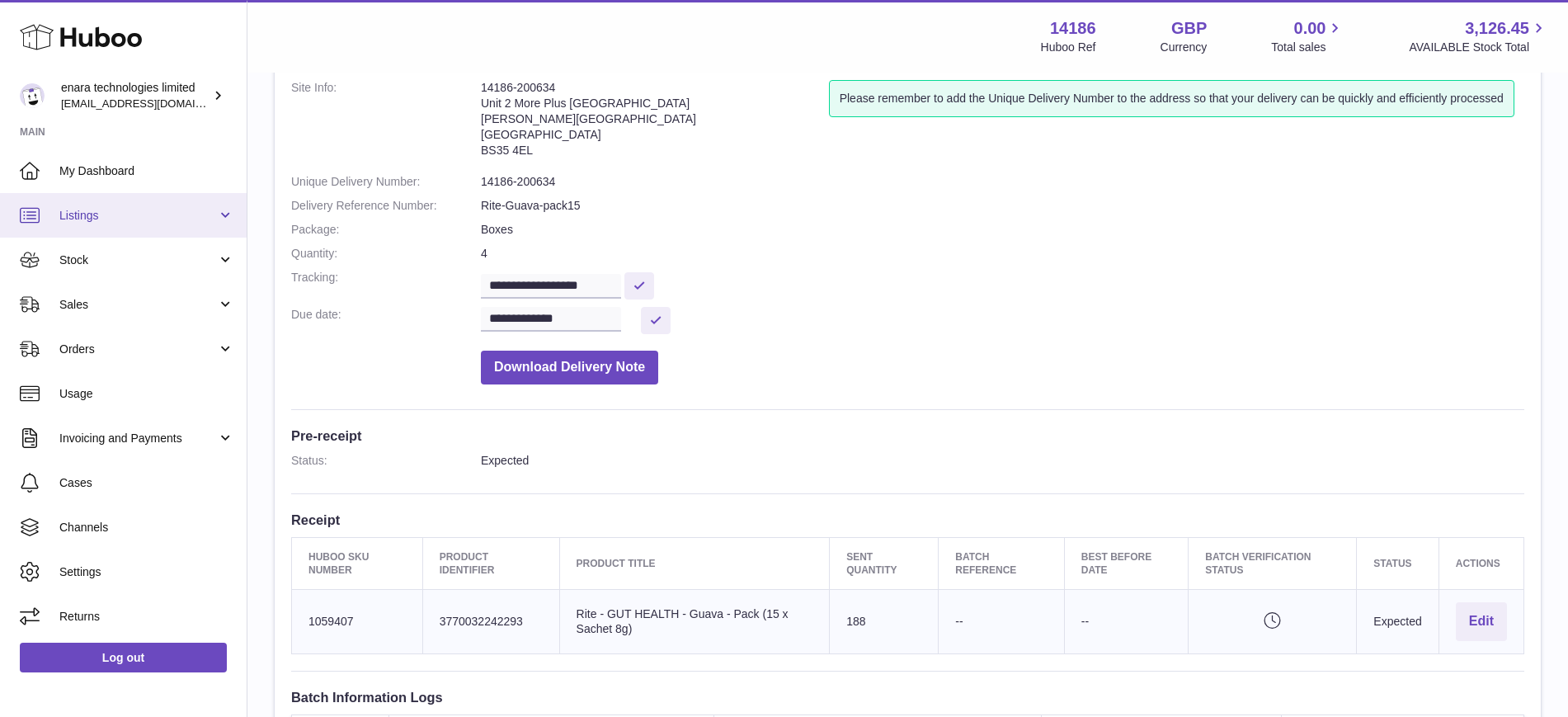
click at [76, 204] on link "Listings" at bounding box center [123, 215] width 247 height 44
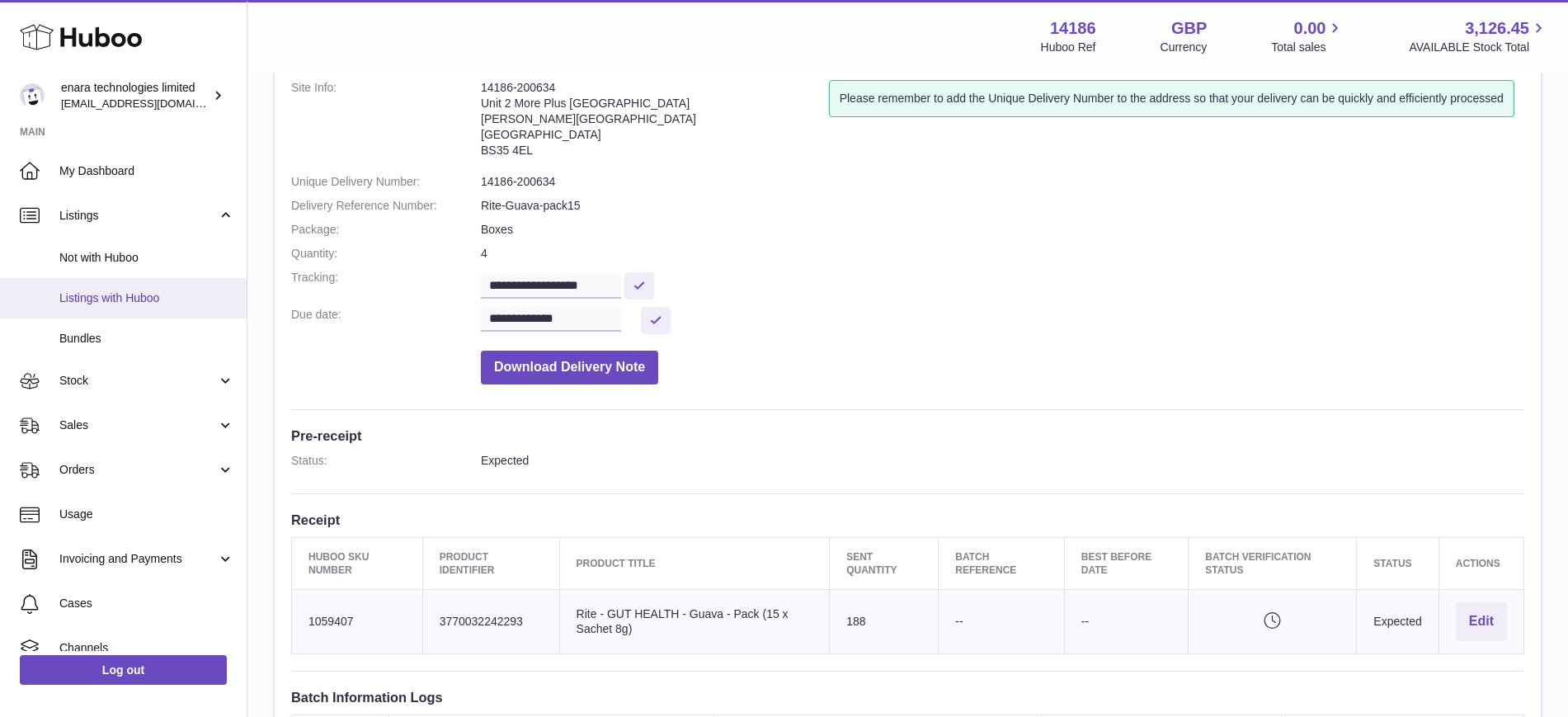
click at [159, 290] on span "Listings with Huboo" at bounding box center [147, 297] width 175 height 15
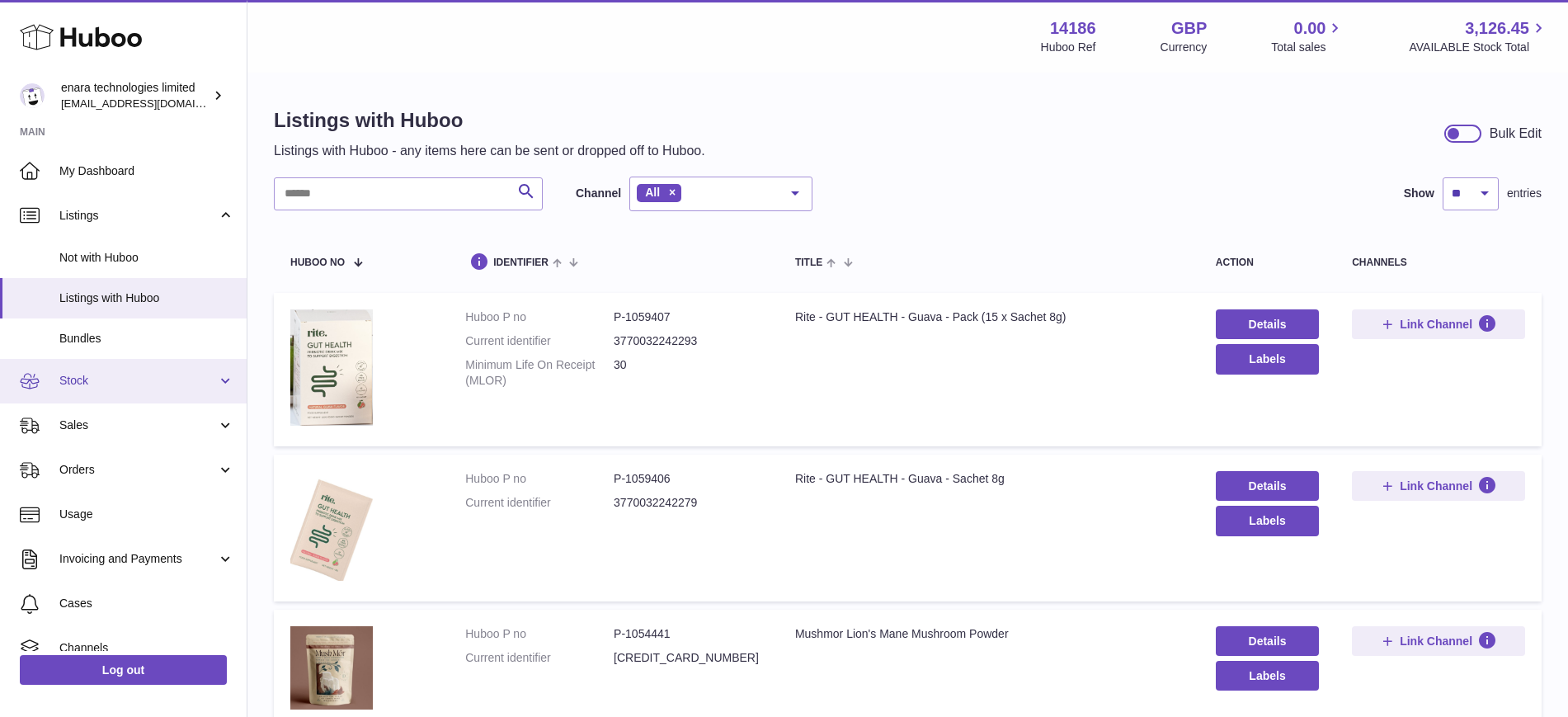
click at [108, 384] on span "Stock" at bounding box center [138, 380] width 157 height 15
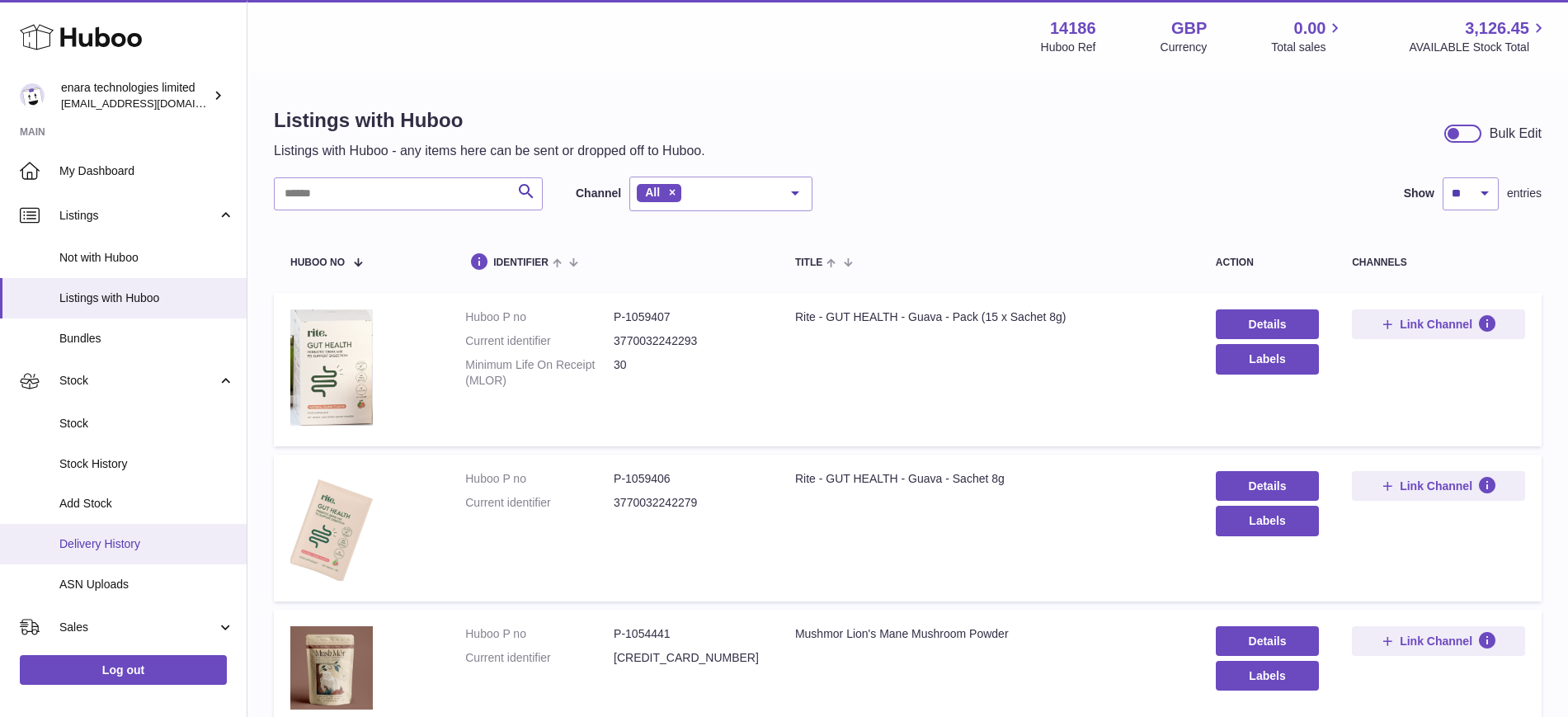
click at [114, 556] on link "Delivery History" at bounding box center [123, 544] width 247 height 41
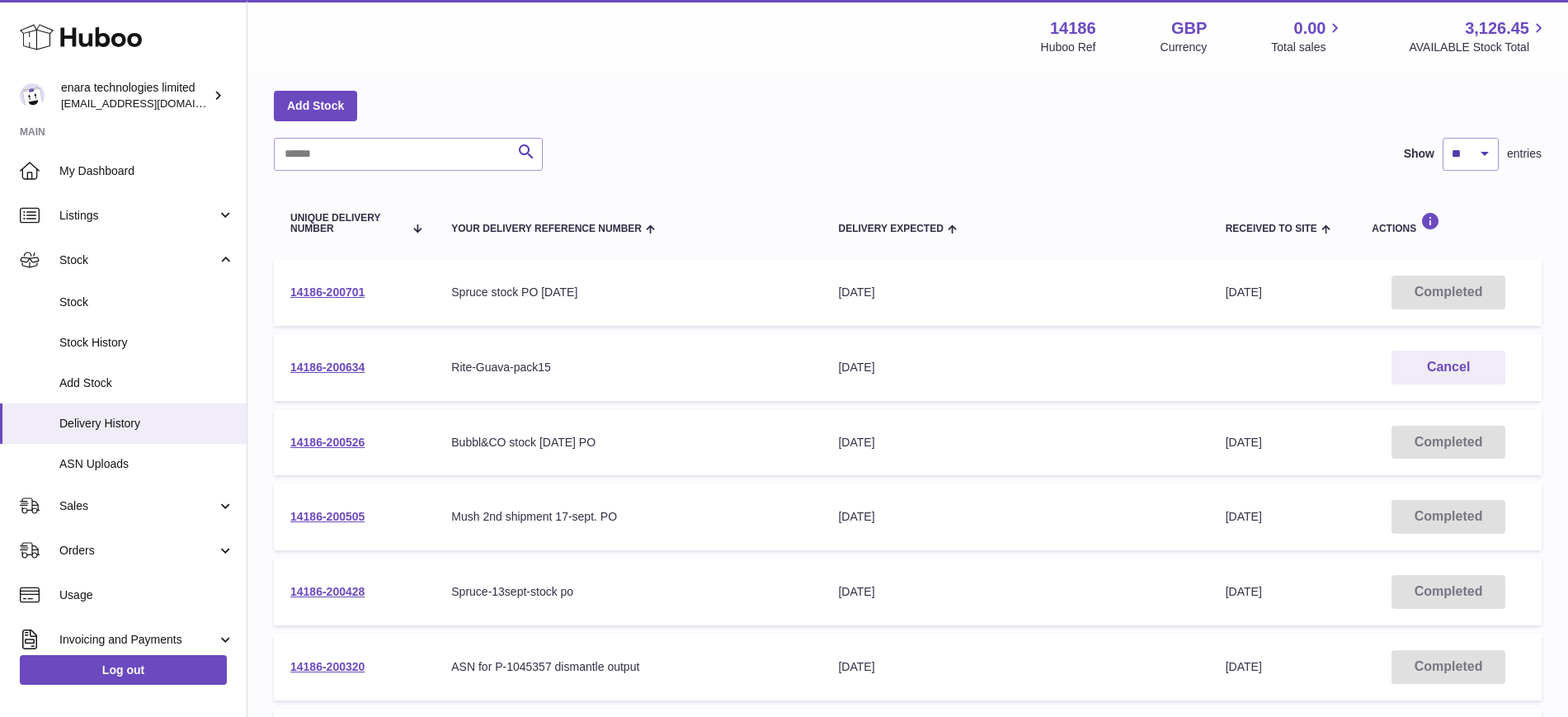
scroll to position [103, 0]
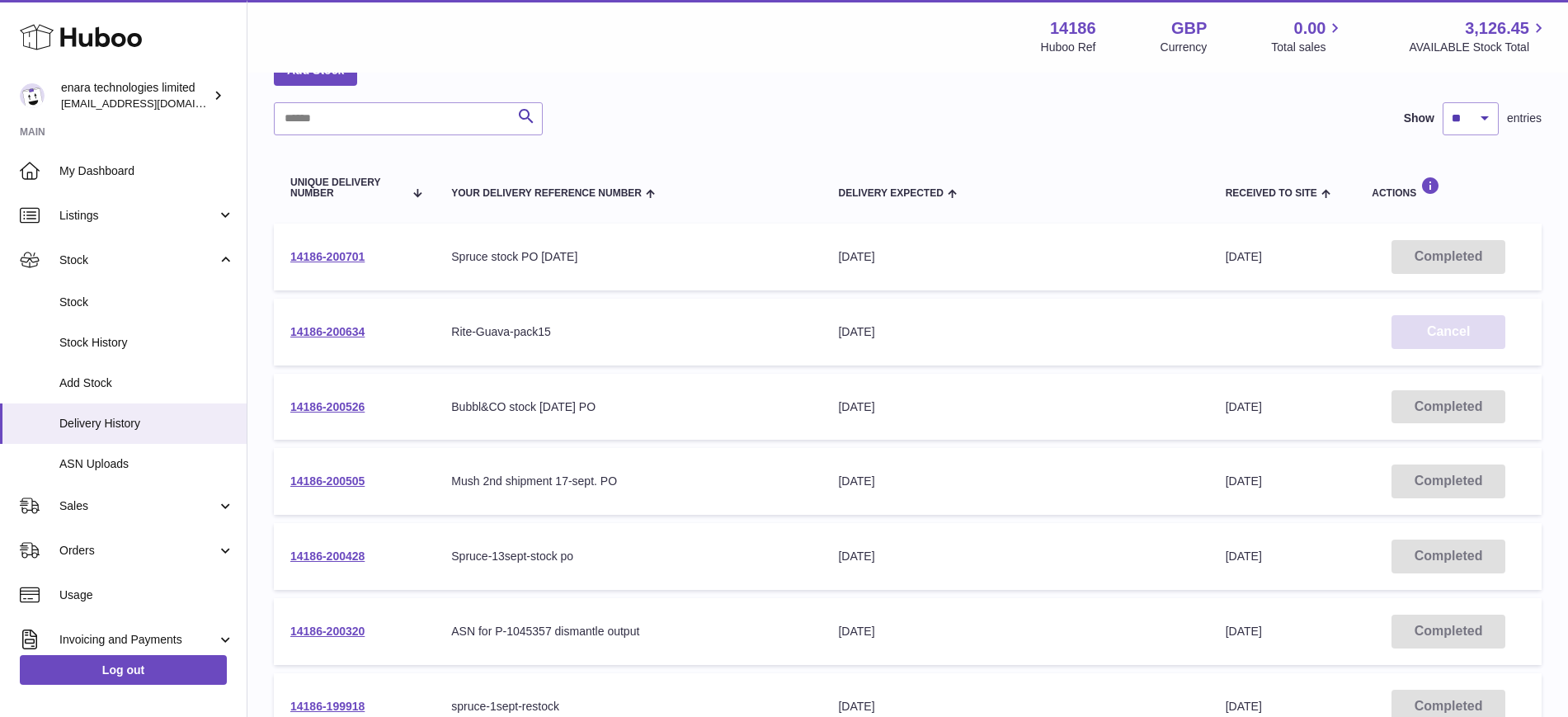
click at [1443, 329] on button "Cancel" at bounding box center [1449, 331] width 114 height 33
